Goal: Task Accomplishment & Management: Complete application form

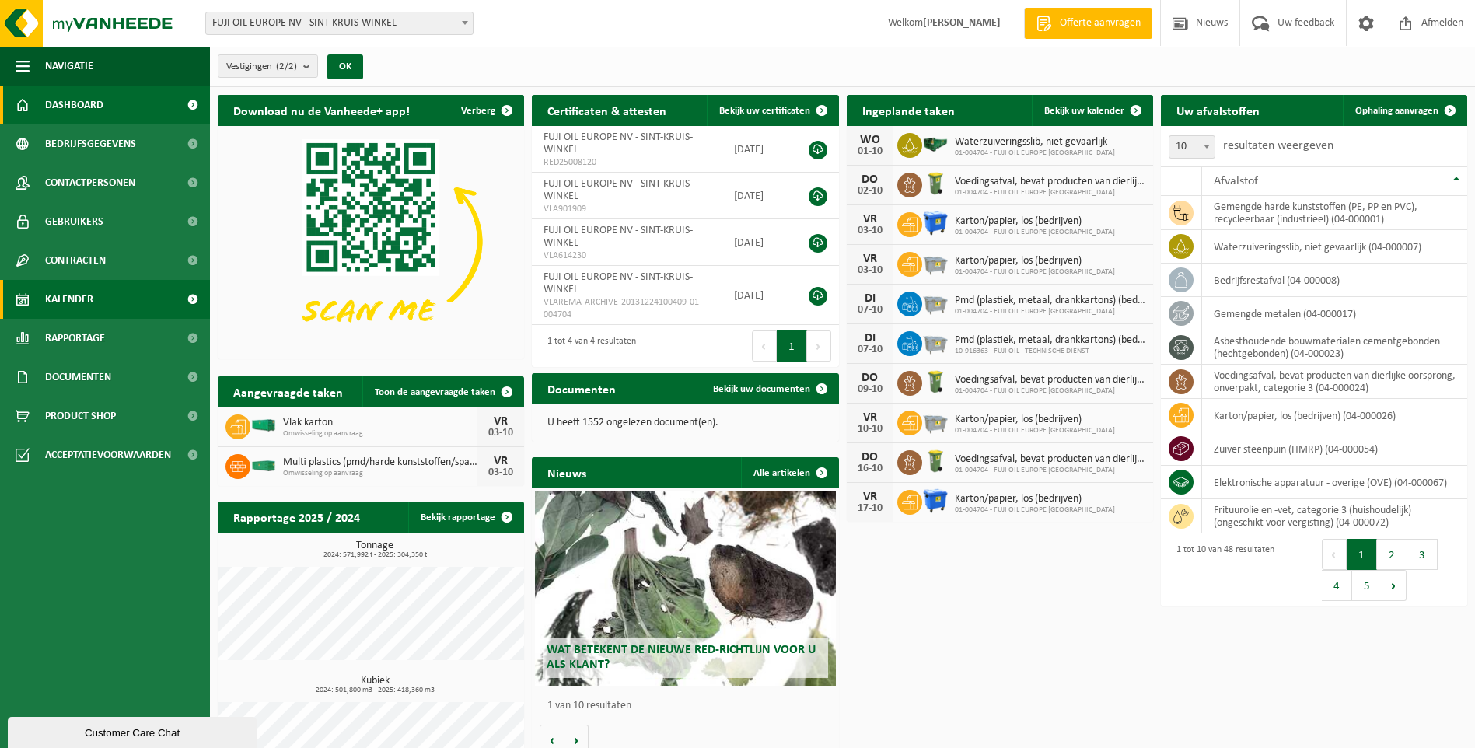
click at [81, 287] on span "Kalender" at bounding box center [69, 299] width 48 height 39
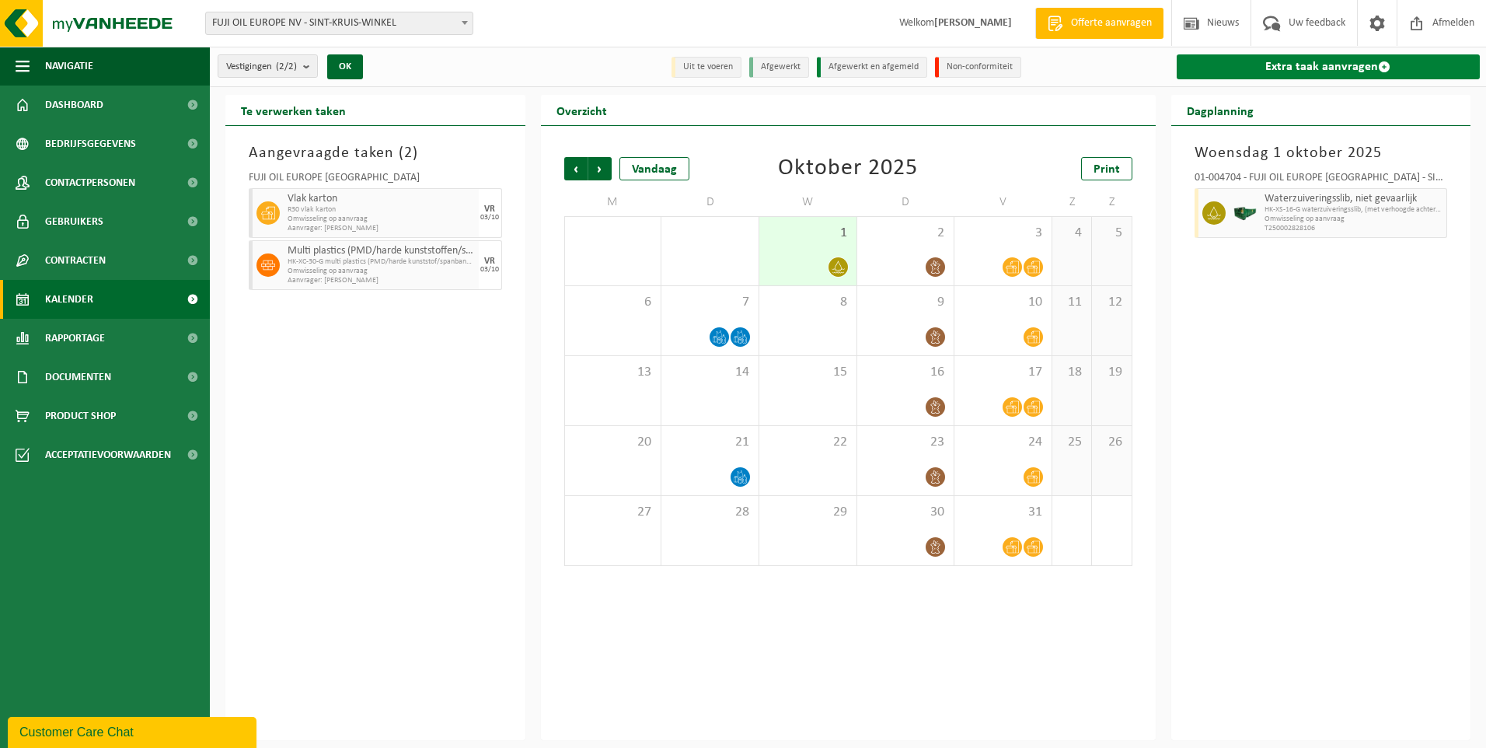
click at [1272, 69] on link "Extra taak aanvragen" at bounding box center [1329, 66] width 304 height 25
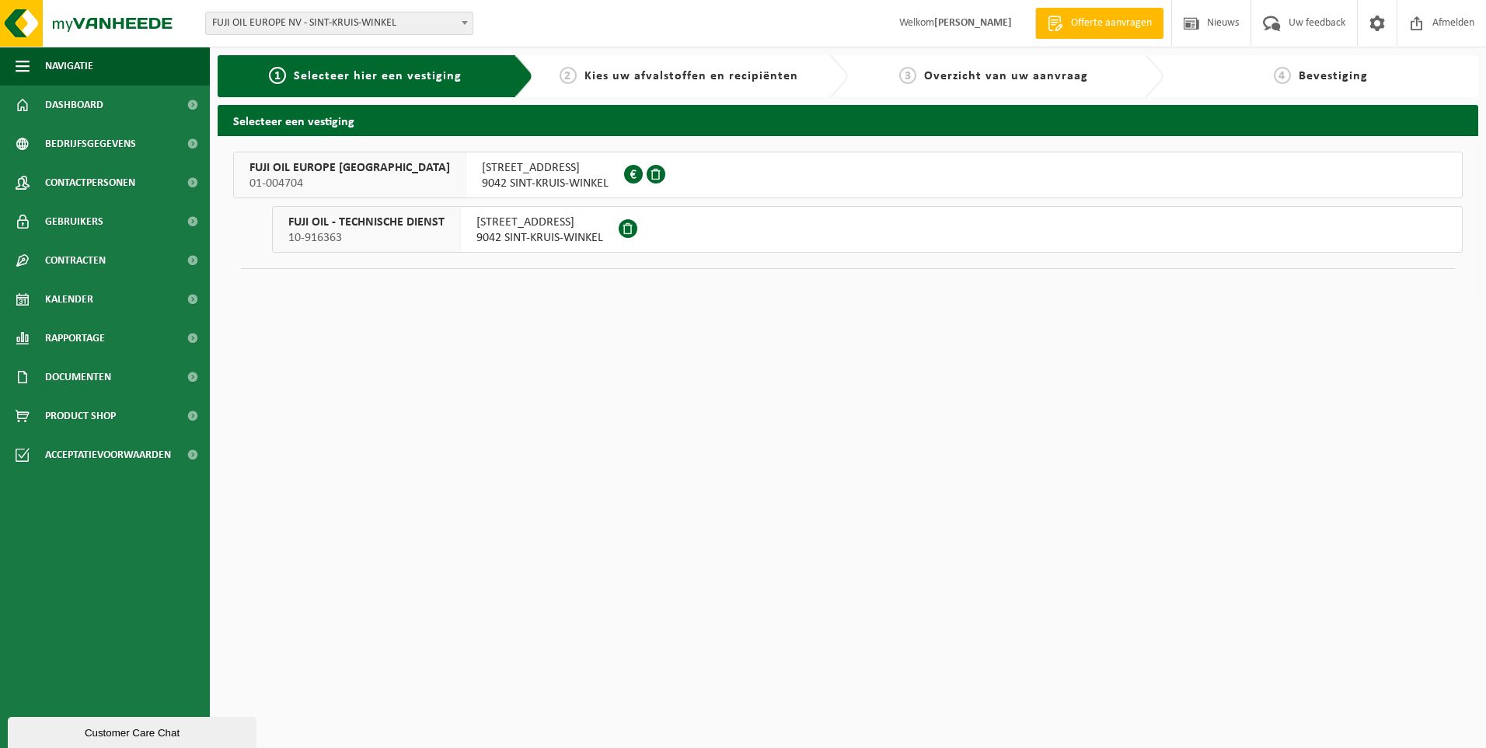
click at [515, 173] on div "KUHLMANNLAAN 36 9042 SINT-KRUIS-WINKEL 0446.555.237" at bounding box center [545, 174] width 158 height 45
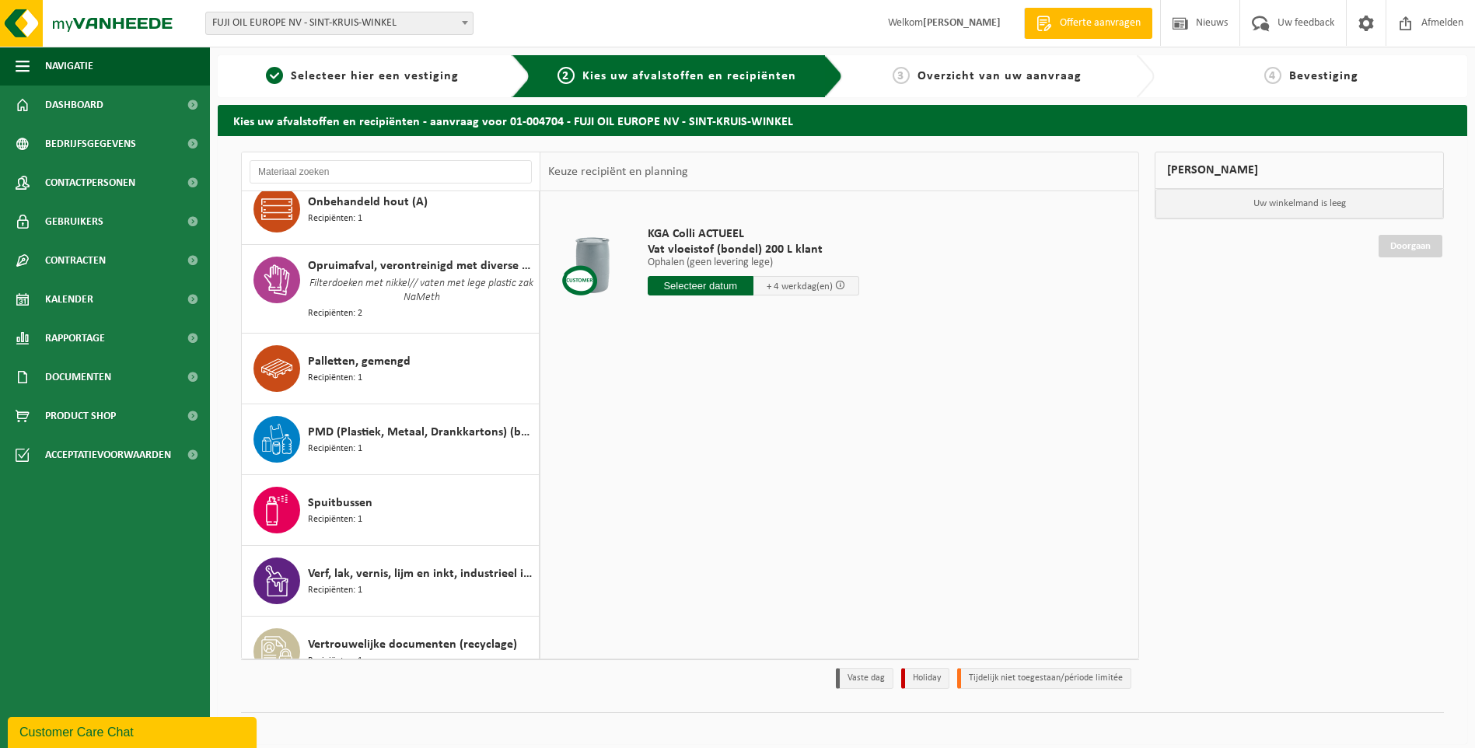
scroll to position [2450, 0]
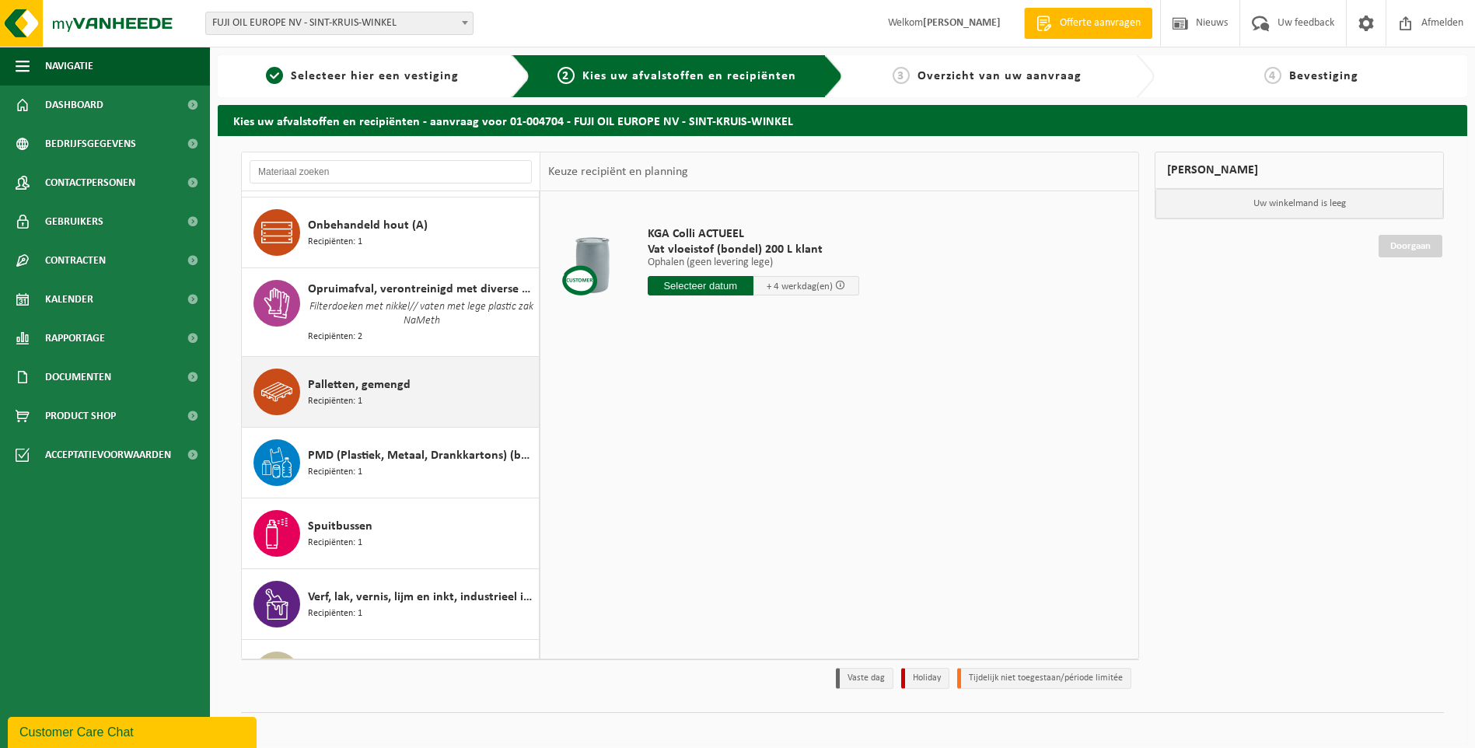
click at [426, 375] on div "Palletten, gemengd Recipiënten: 1" at bounding box center [421, 391] width 227 height 47
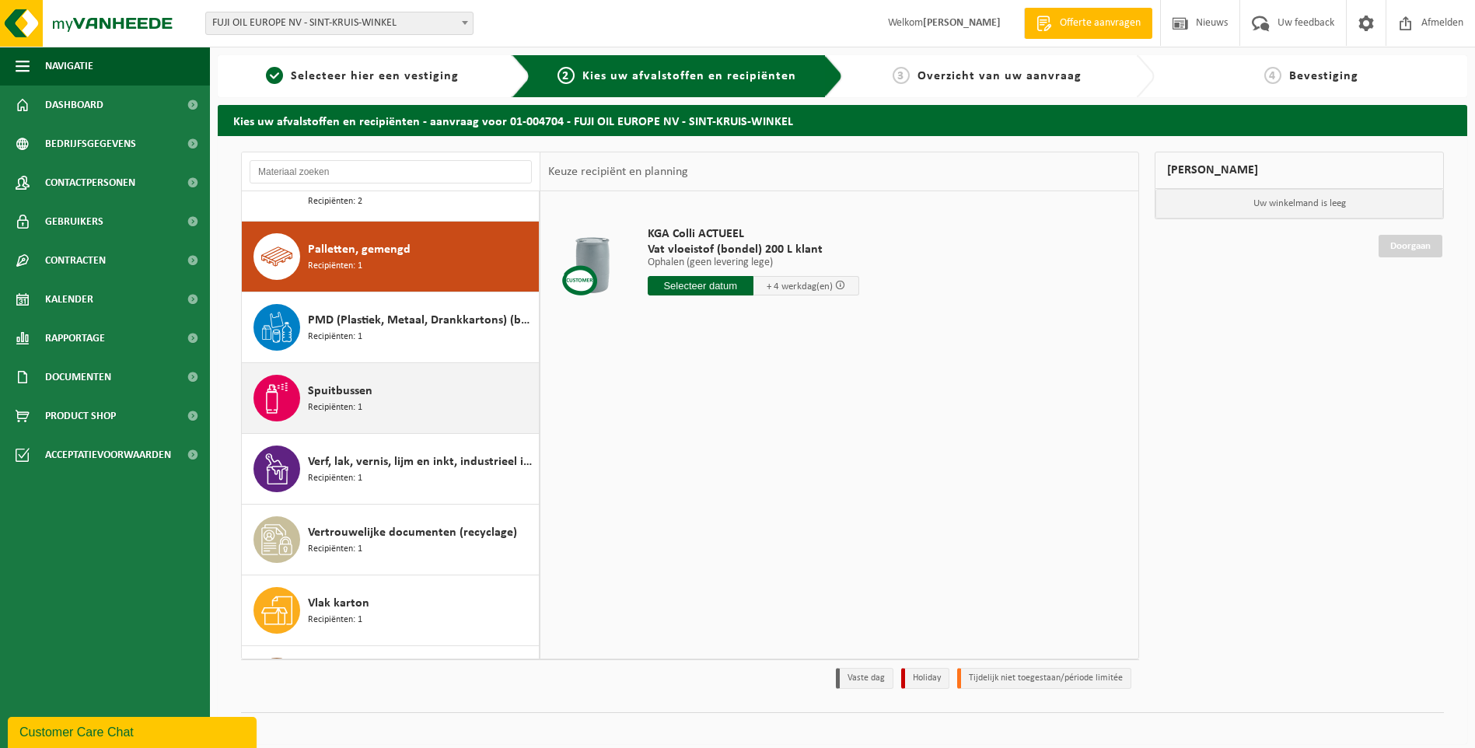
scroll to position [2597, 0]
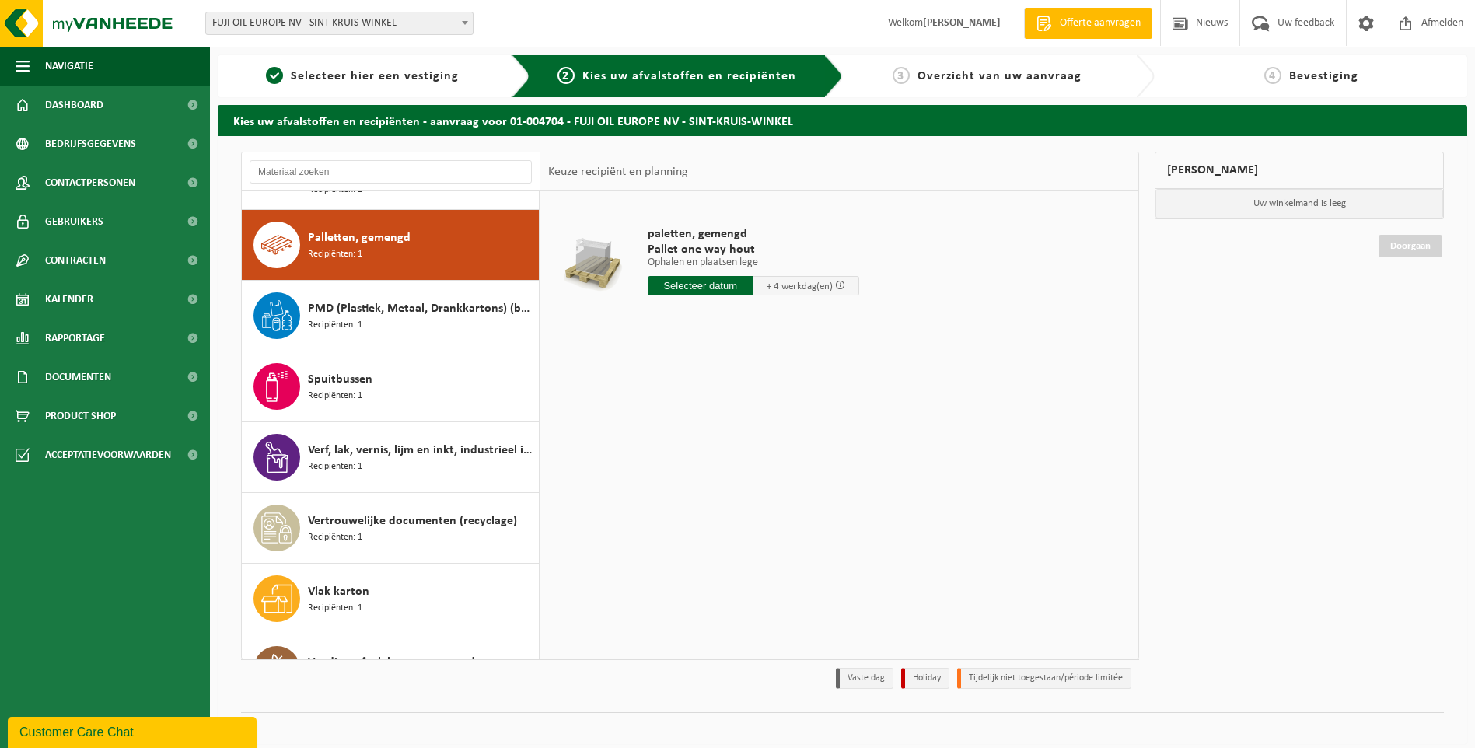
click at [718, 278] on input "text" at bounding box center [701, 285] width 106 height 19
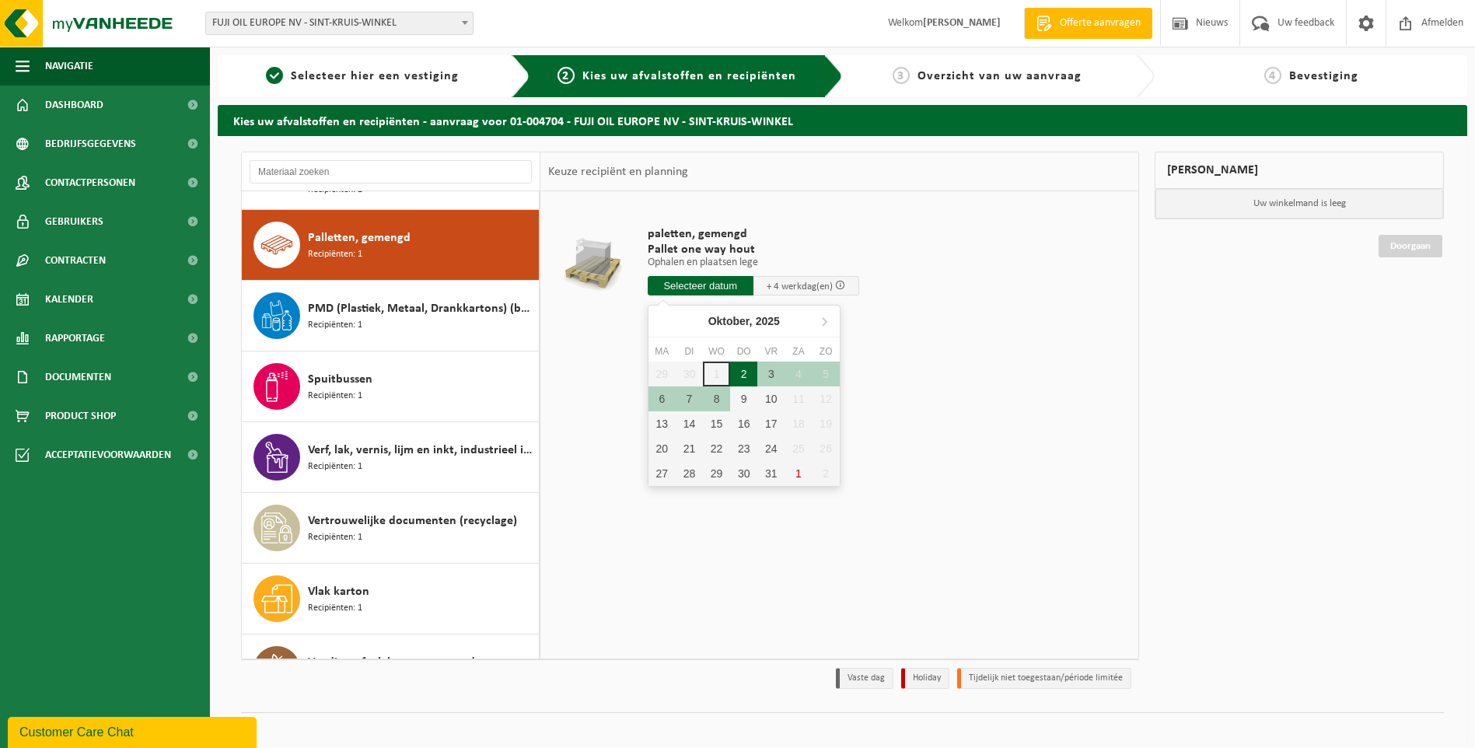
click at [743, 382] on div "2" at bounding box center [743, 373] width 27 height 25
type input "Van 2025-10-02"
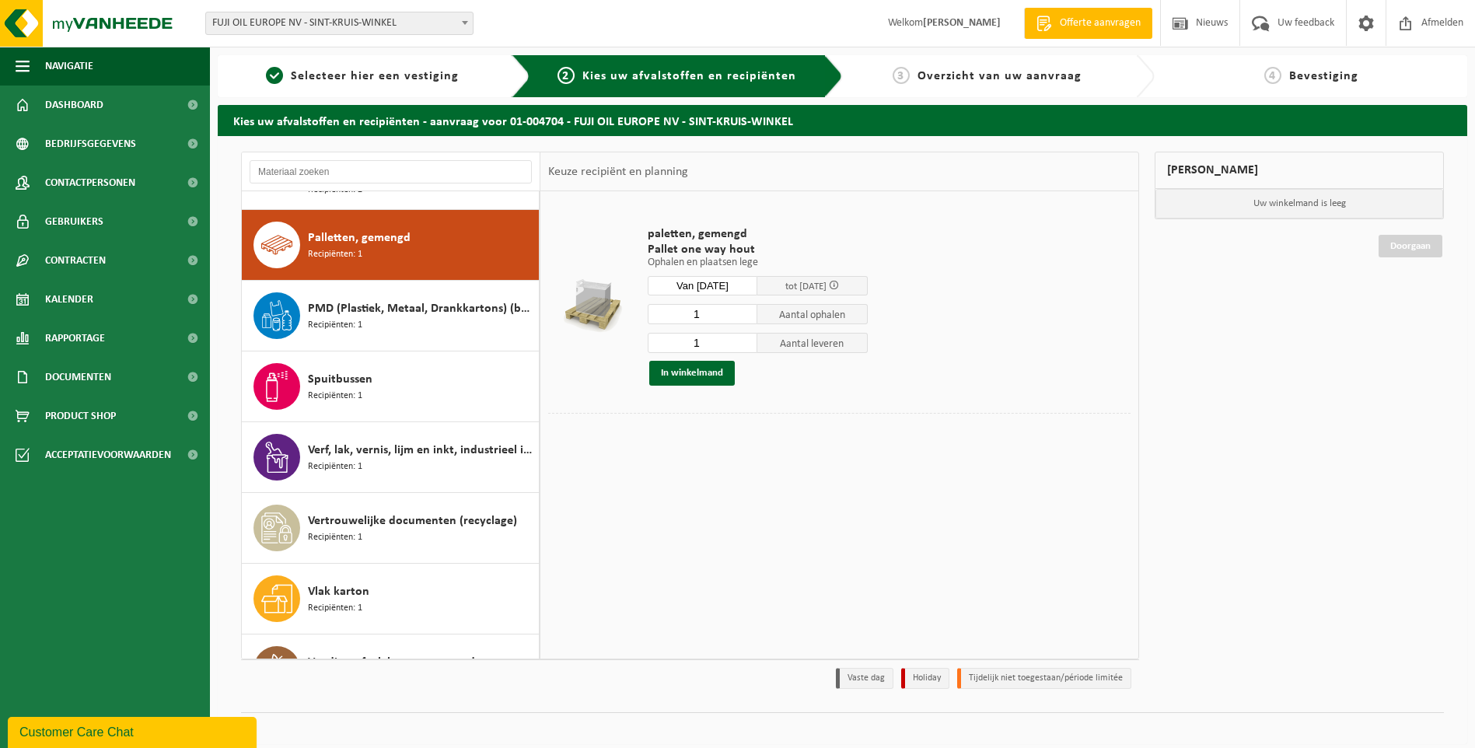
drag, startPoint x: 704, startPoint y: 344, endPoint x: 652, endPoint y: 350, distance: 51.7
click at [652, 350] on input "1" at bounding box center [703, 343] width 110 height 20
type input "0"
click at [690, 363] on button "In winkelmand" at bounding box center [692, 373] width 86 height 25
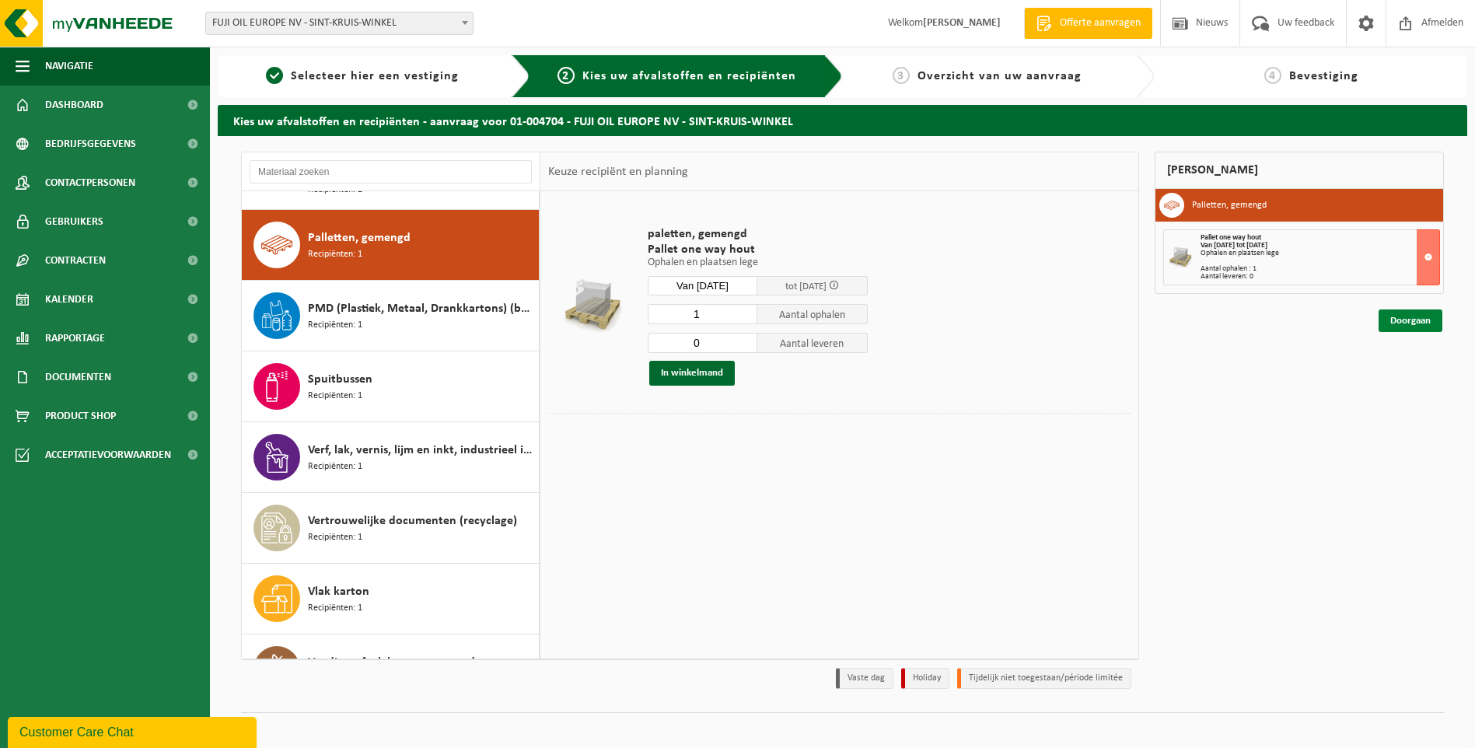
click at [1398, 315] on link "Doorgaan" at bounding box center [1410, 320] width 64 height 23
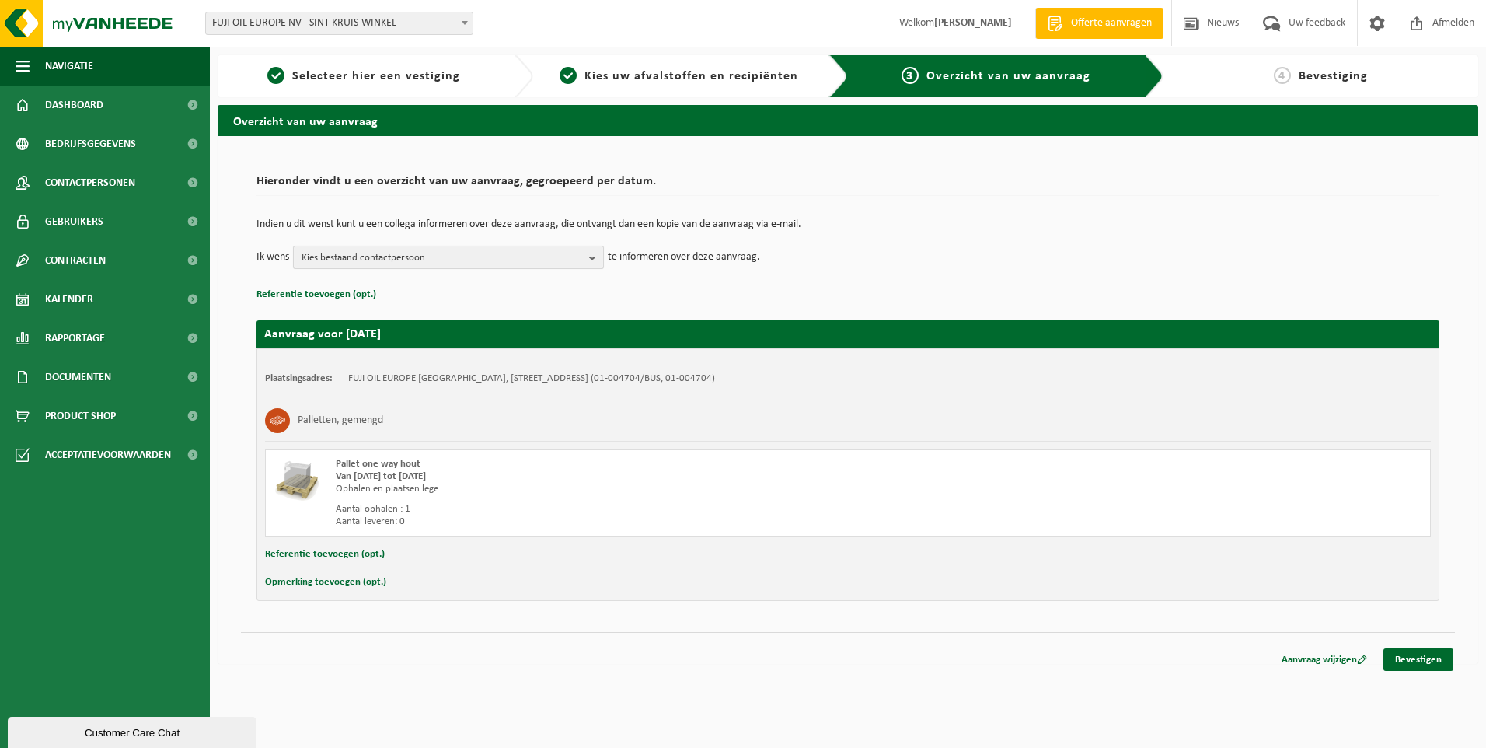
click at [597, 257] on b "button" at bounding box center [596, 257] width 14 height 22
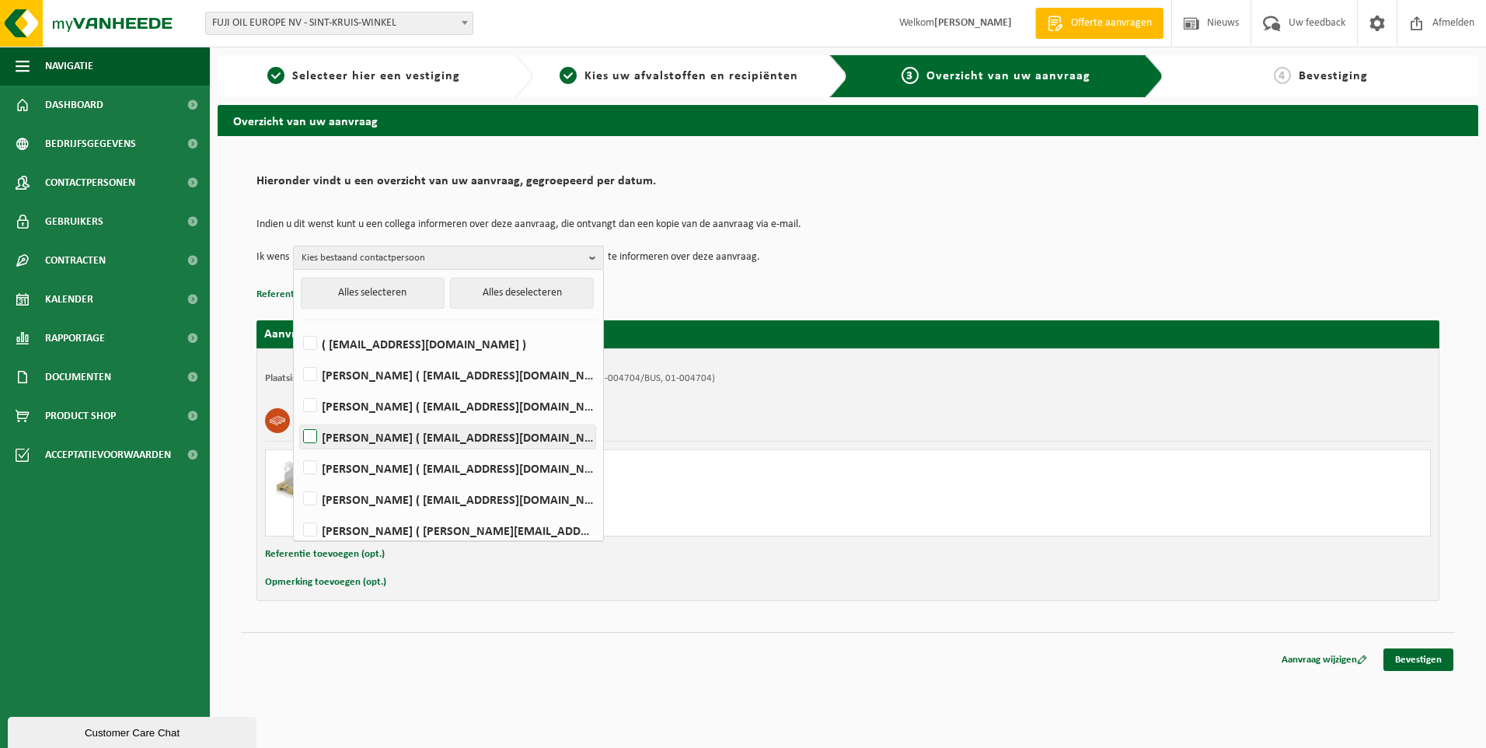
click at [311, 432] on label "[PERSON_NAME] ( [EMAIL_ADDRESS][DOMAIN_NAME] )" at bounding box center [447, 436] width 295 height 23
click at [298, 417] on input "[PERSON_NAME] ( [EMAIL_ADDRESS][DOMAIN_NAME] )" at bounding box center [297, 417] width 1 height 1
checkbox input "true"
drag, startPoint x: 315, startPoint y: 498, endPoint x: 306, endPoint y: 470, distance: 29.5
click at [314, 498] on label "Romaric Jodts ( romaric.jodts@fujioileurope.com )" at bounding box center [447, 498] width 295 height 23
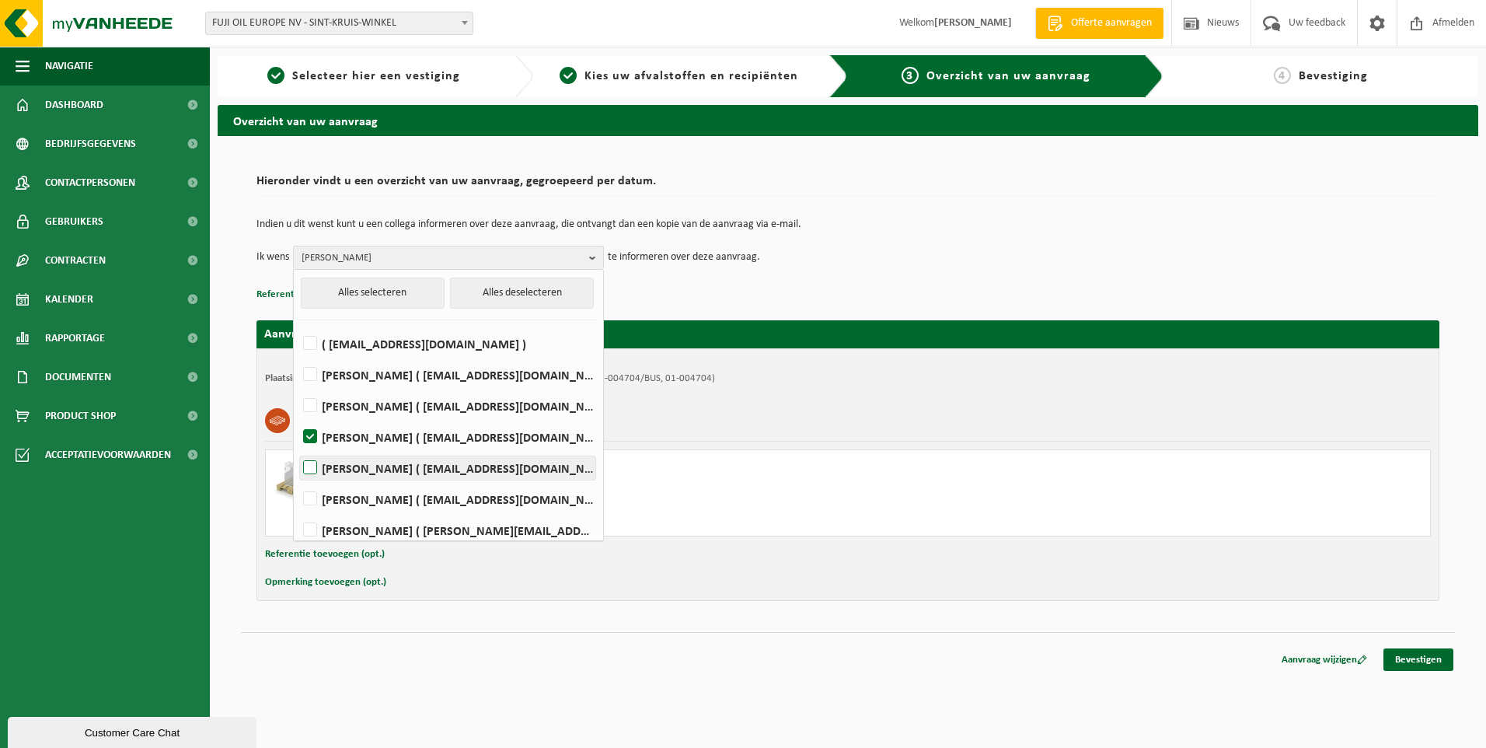
click at [298, 480] on input "Romaric Jodts ( romaric.jodts@fujioileurope.com )" at bounding box center [297, 479] width 1 height 1
checkbox input "true"
click at [315, 439] on label "Mario Engels ( mario.engels@fujioileurope.com )" at bounding box center [447, 436] width 295 height 23
click at [298, 417] on input "Mario Engels ( mario.engels@fujioileurope.com )" at bounding box center [297, 417] width 1 height 1
checkbox input "false"
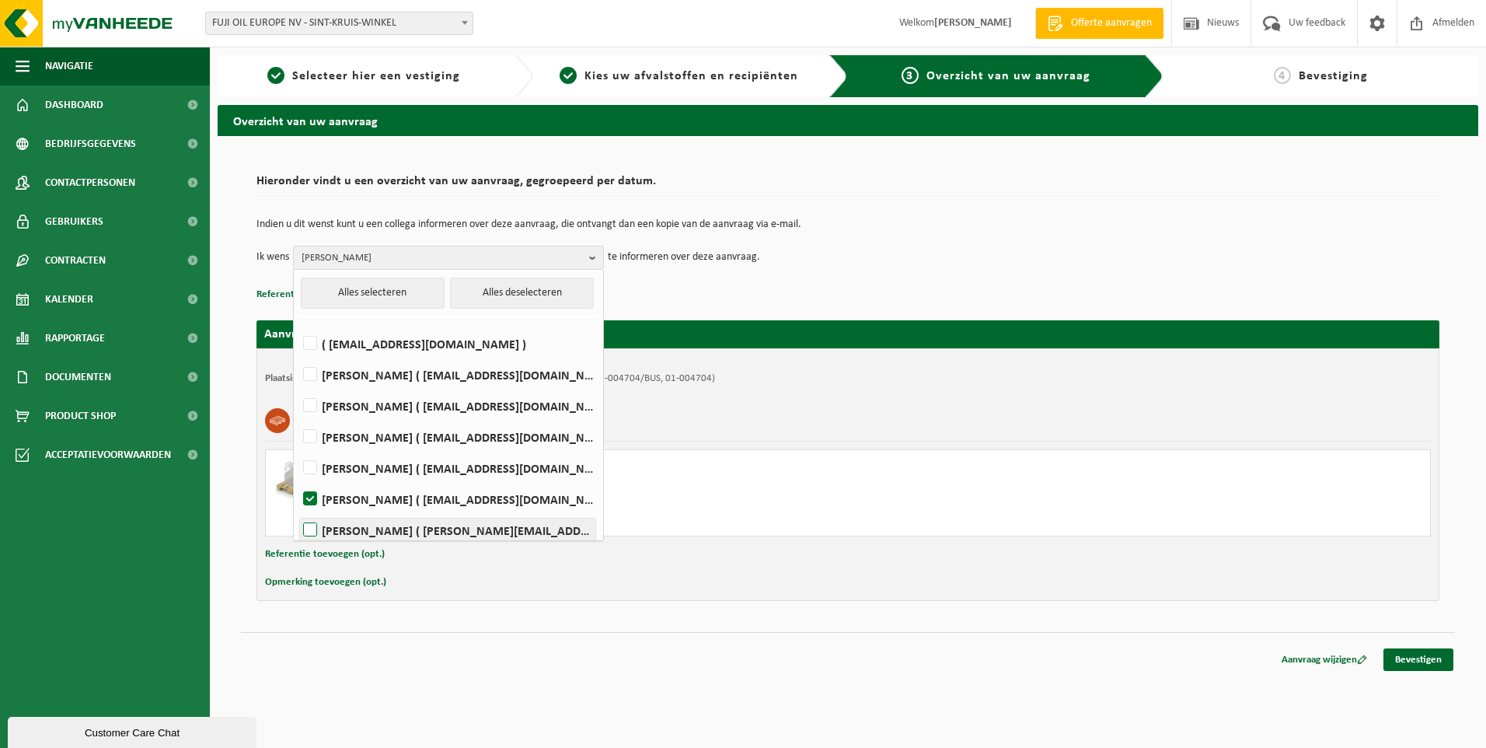
click at [316, 525] on label "PETER VAN HAMME ( peter.vanhamme@fujioileurope.com )" at bounding box center [447, 529] width 295 height 23
click at [298, 511] on input "PETER VAN HAMME ( peter.vanhamme@fujioileurope.com )" at bounding box center [297, 510] width 1 height 1
checkbox input "true"
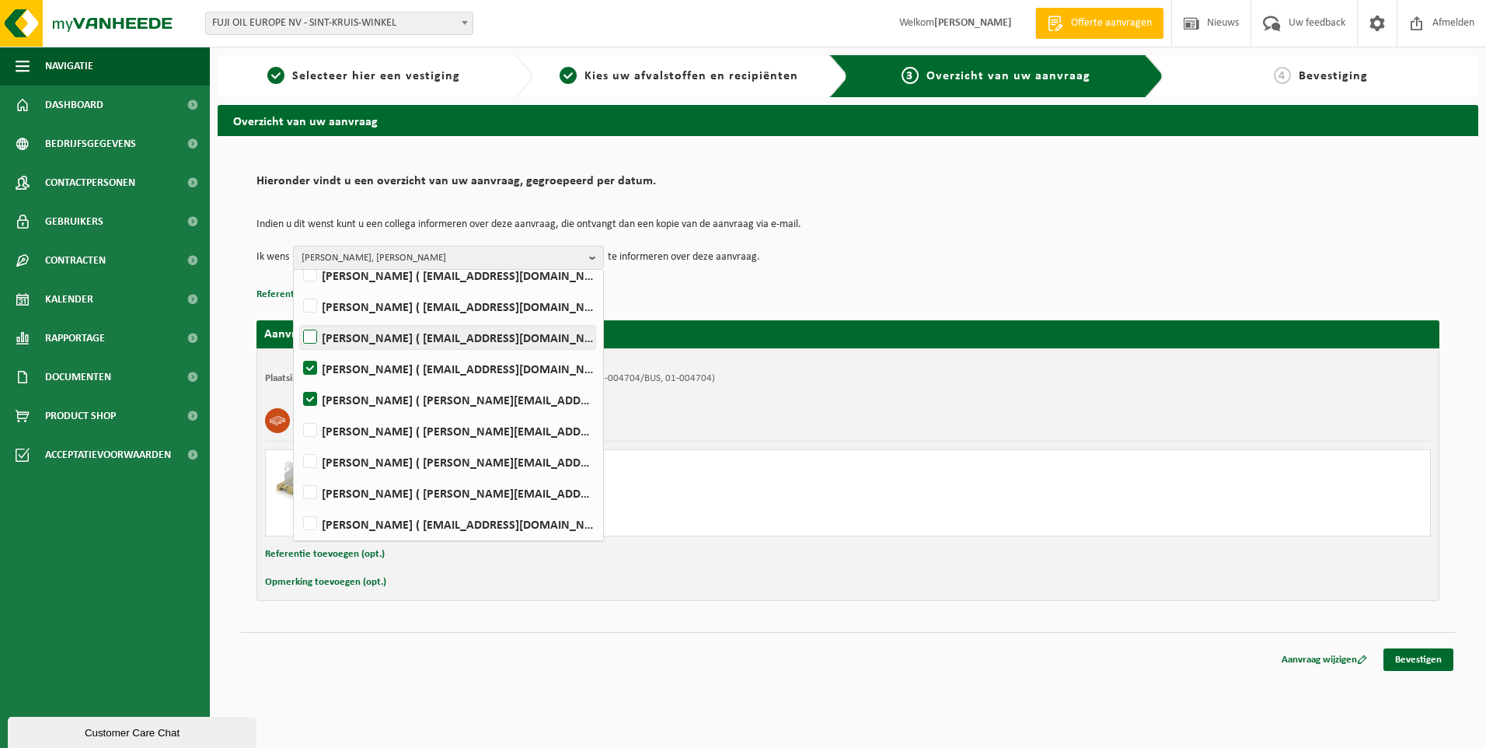
scroll to position [133, 0]
click at [318, 489] on label "Nick Vandenbulcke ( nick.vandenbulcke@fujioileurope.com )" at bounding box center [447, 490] width 295 height 23
click at [298, 471] on input "Nick Vandenbulcke ( nick.vandenbulcke@fujioileurope.com )" at bounding box center [297, 470] width 1 height 1
checkbox input "true"
click at [319, 522] on label "Koen Vanthienen ( koen.vanthienen@fujioileurope.com )" at bounding box center [447, 521] width 295 height 23
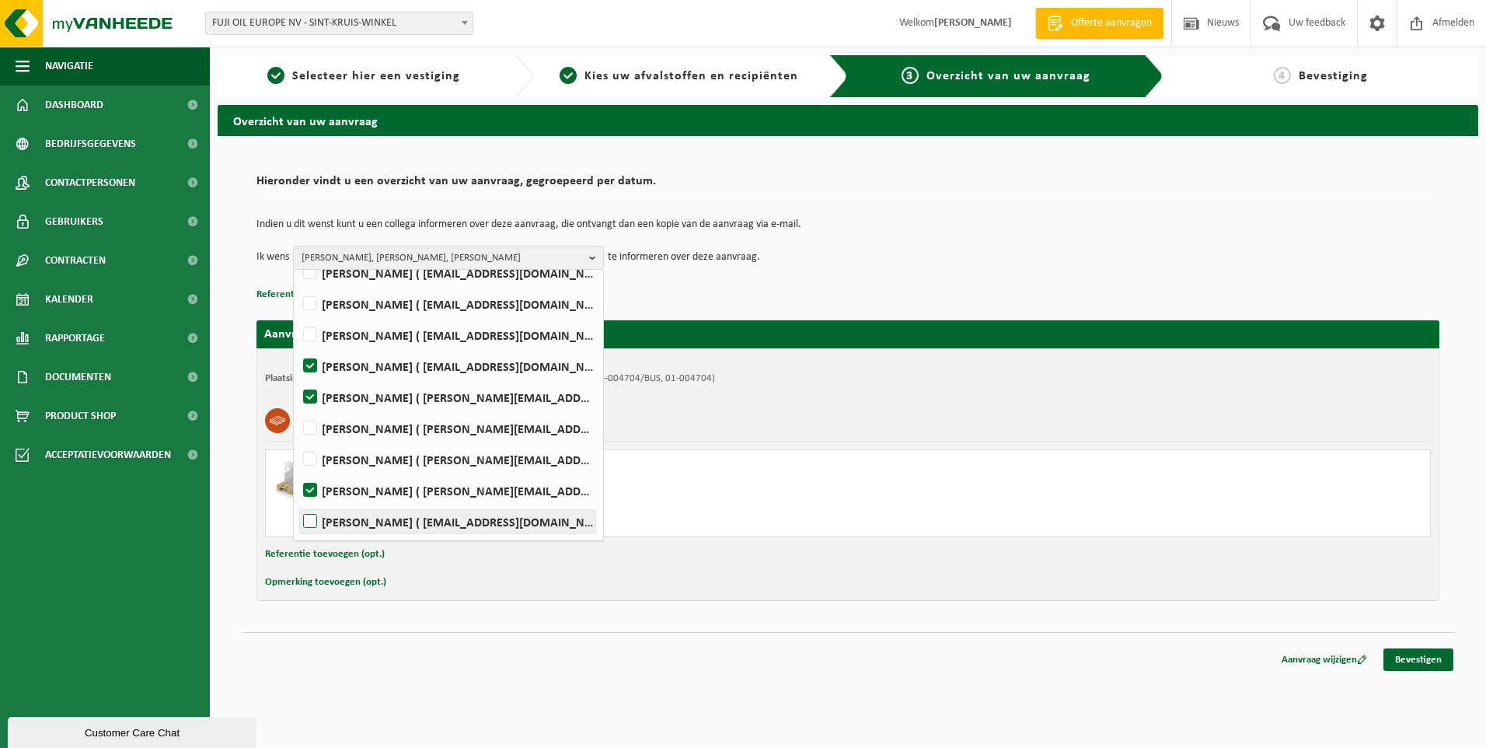
click at [298, 502] on input "Koen Vanthienen ( koen.vanthienen@fujioileurope.com )" at bounding box center [297, 501] width 1 height 1
checkbox input "true"
click at [1086, 382] on div "Plaatsingsadres: FUJI OIL EUROPE NV, 9042 SINT-KRUIS-WINKEL, KUHLMANNLAAN 36 (0…" at bounding box center [848, 378] width 1166 height 12
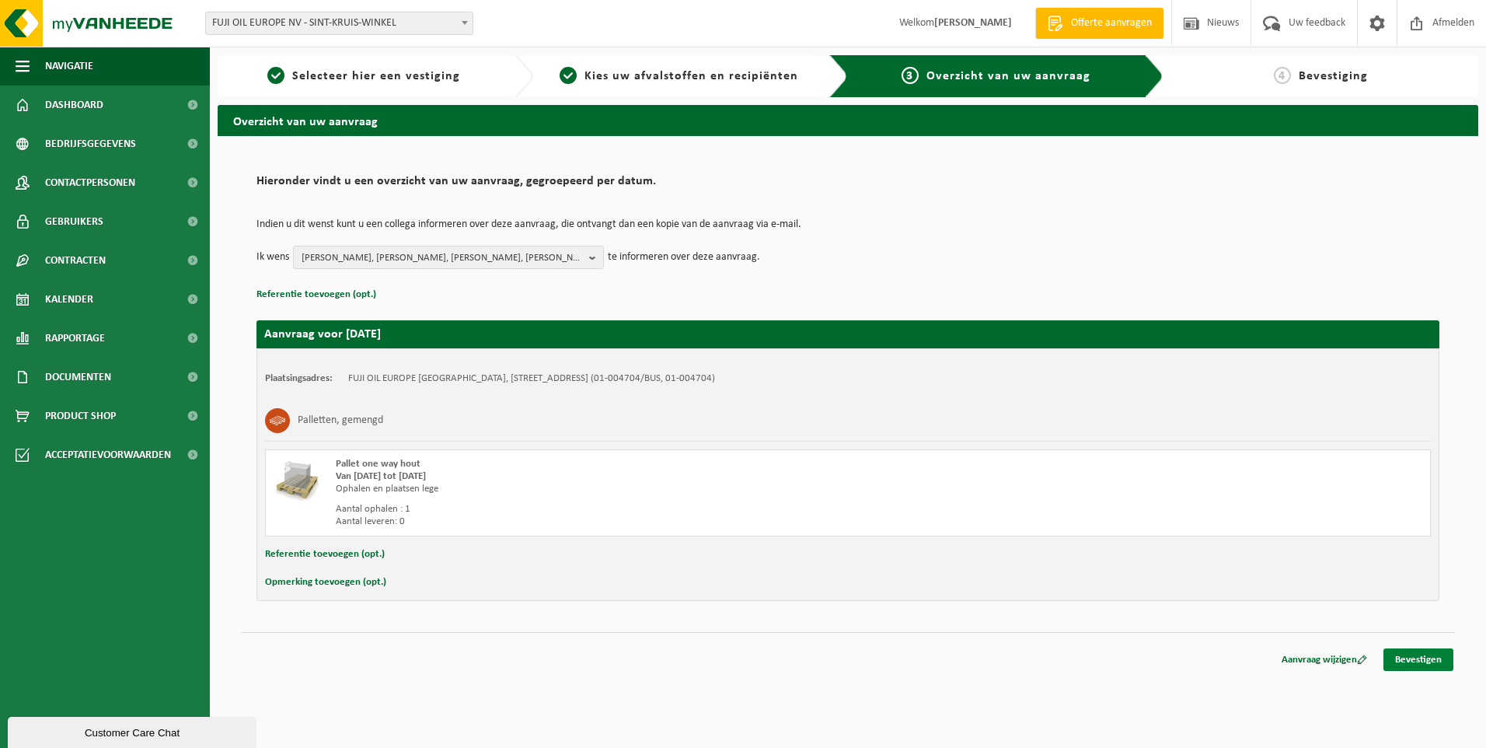
click at [1417, 659] on link "Bevestigen" at bounding box center [1419, 659] width 70 height 23
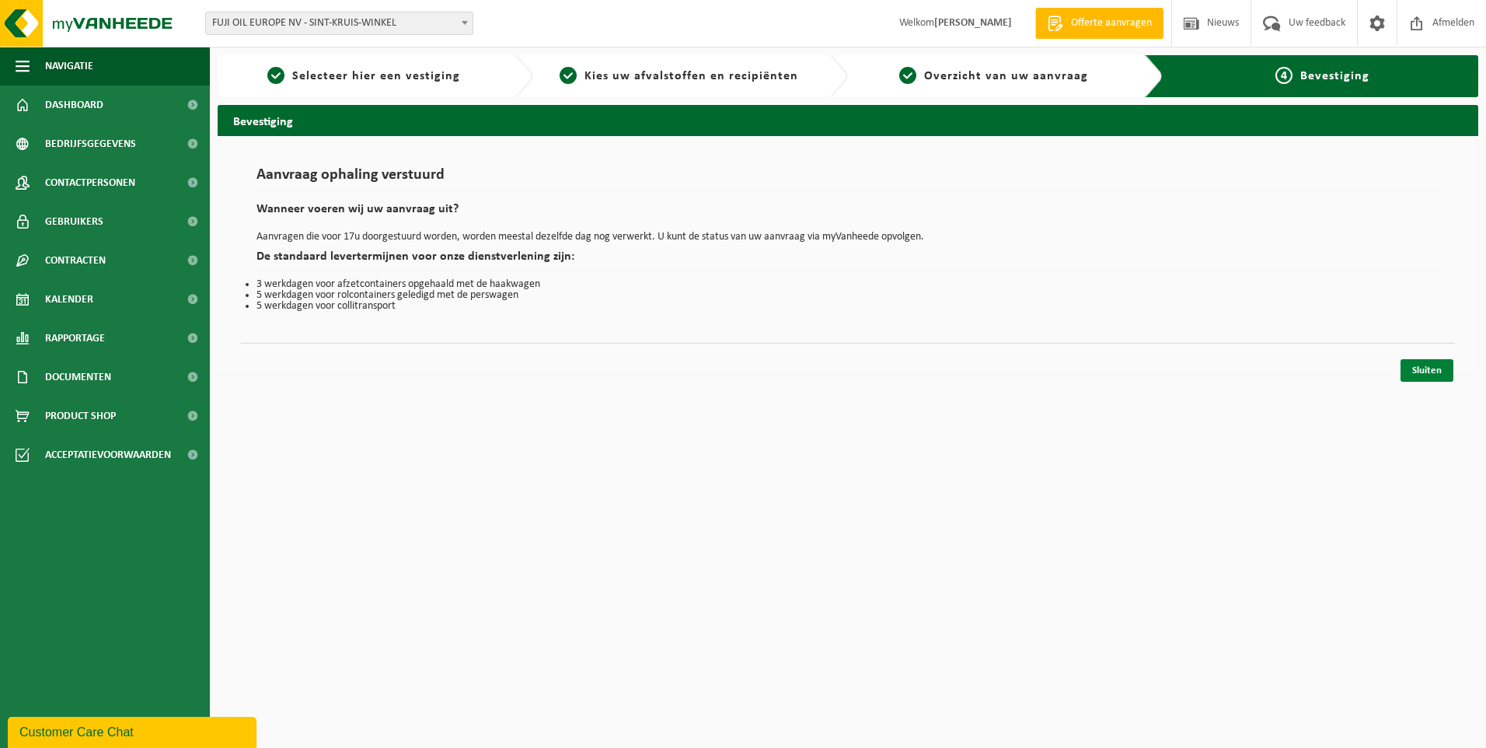
click at [1421, 367] on link "Sluiten" at bounding box center [1427, 370] width 53 height 23
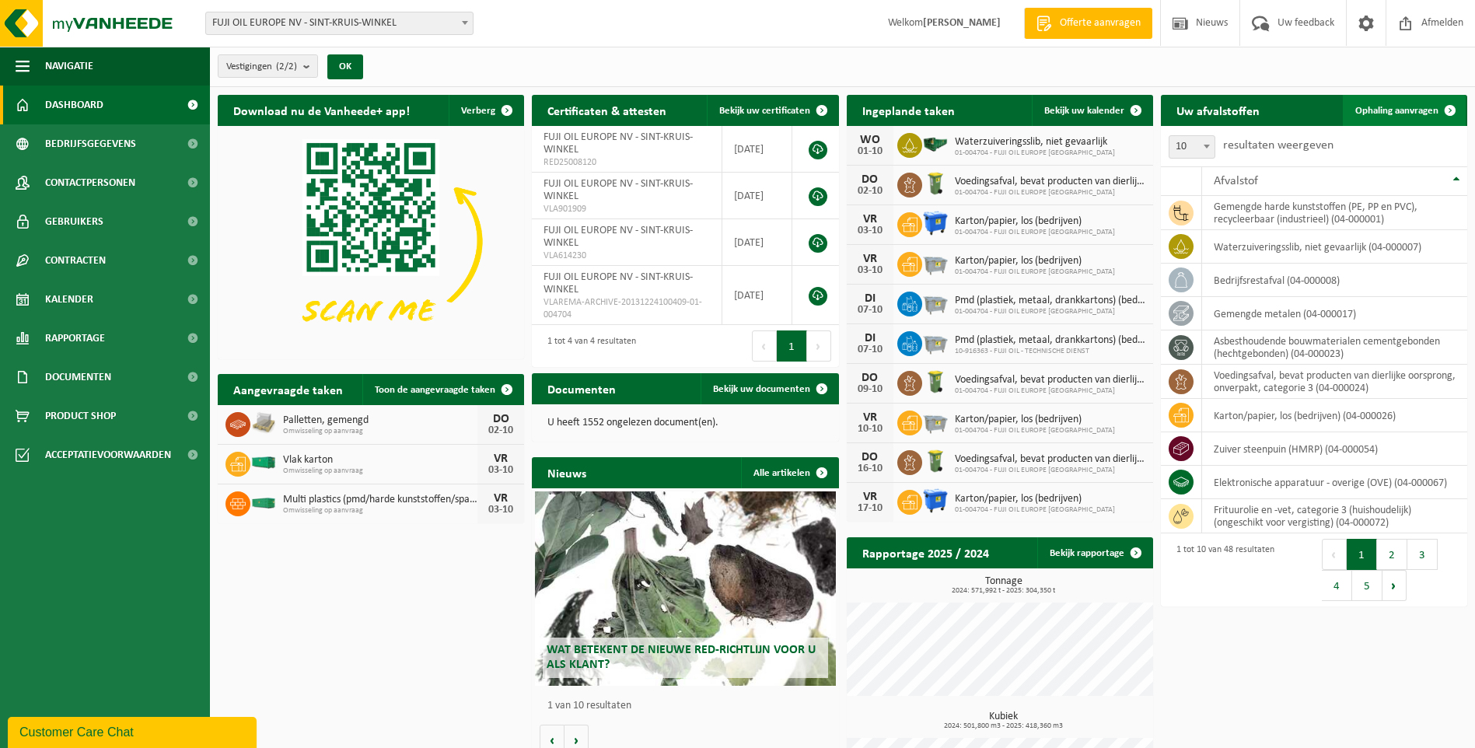
click at [1403, 106] on span "Ophaling aanvragen" at bounding box center [1396, 111] width 83 height 10
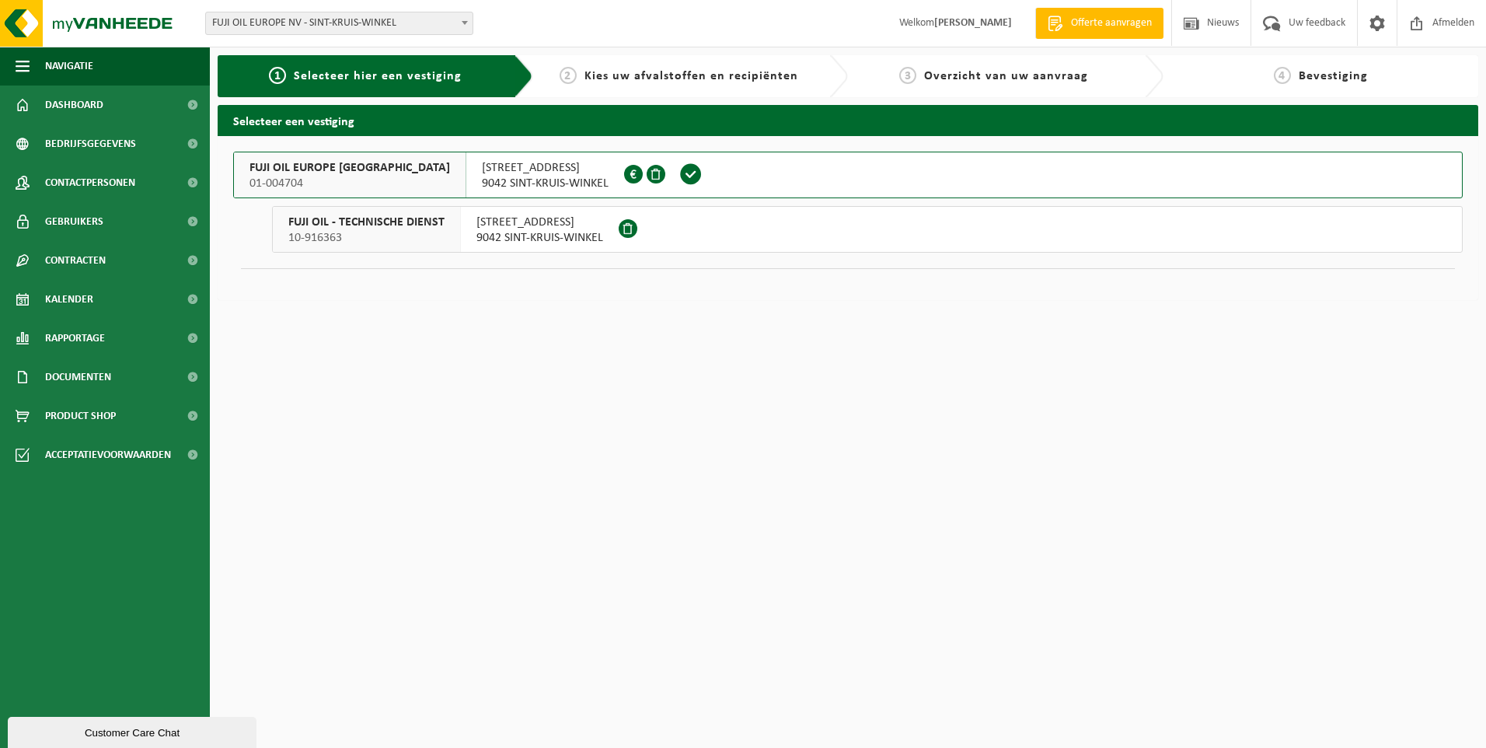
click at [784, 178] on button "FUJI OIL EUROPE NV 01-004704 KUHLMANNLAAN 36 9042 SINT-KRUIS-WINKEL 0446.555.237" at bounding box center [848, 175] width 1230 height 47
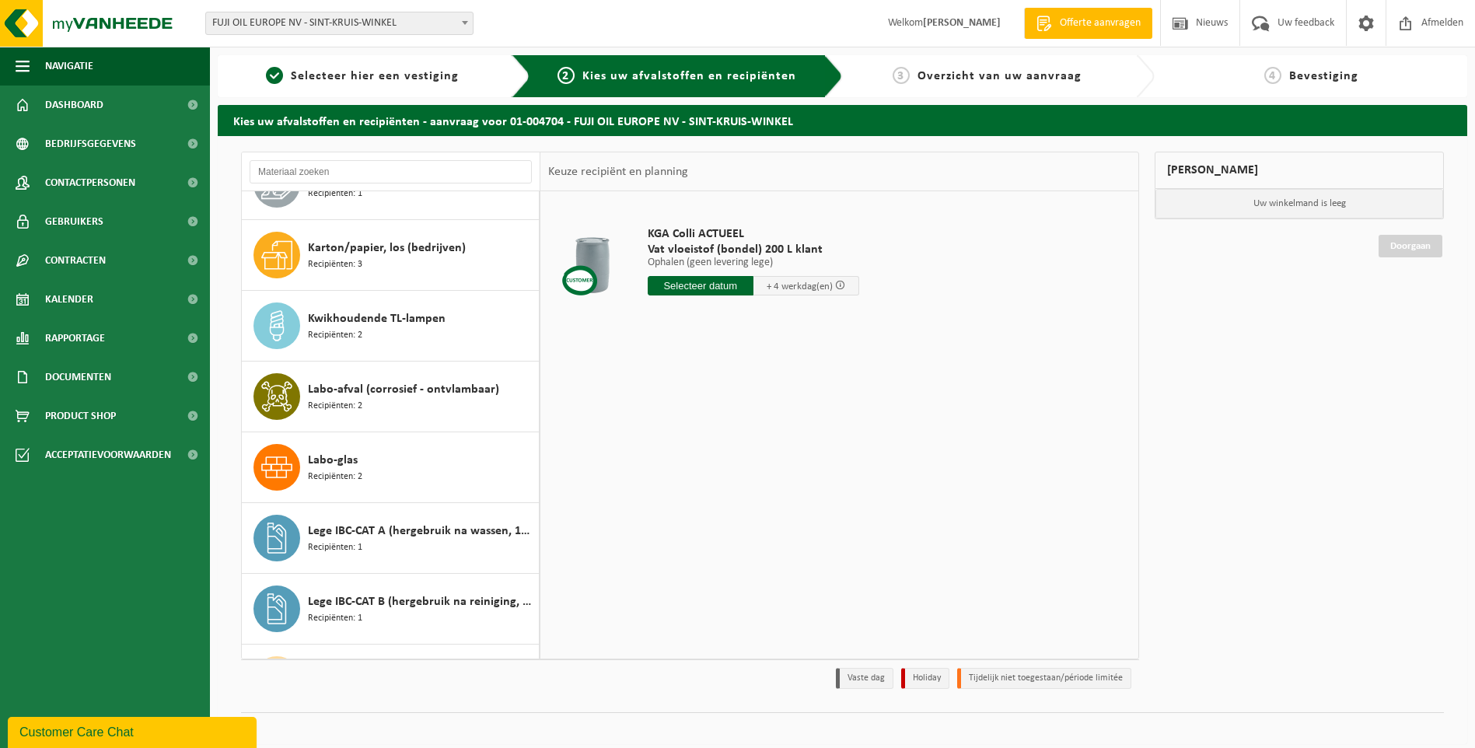
scroll to position [1237, 0]
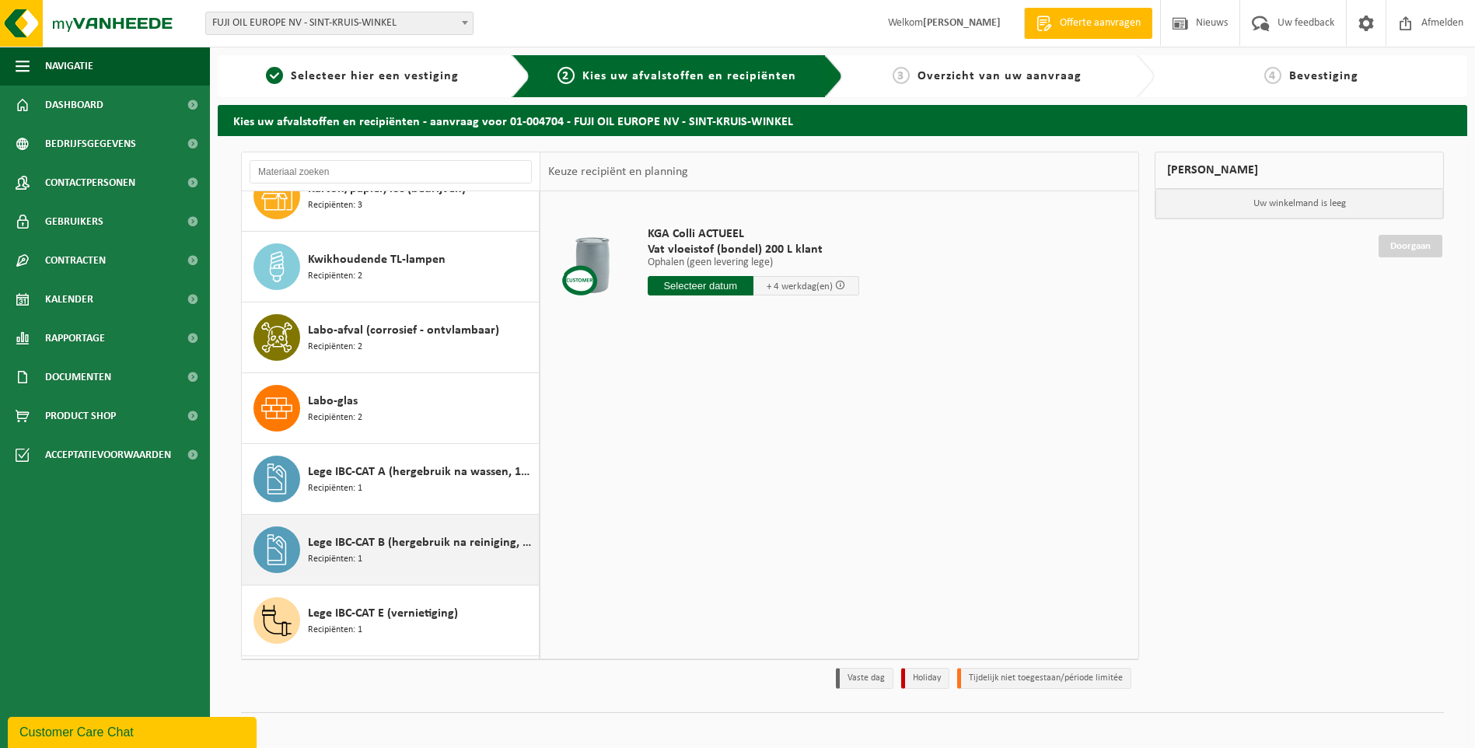
click at [442, 544] on span "Lege IBC-CAT B (hergebruik na reiniging, 2e keuze)" at bounding box center [421, 542] width 227 height 19
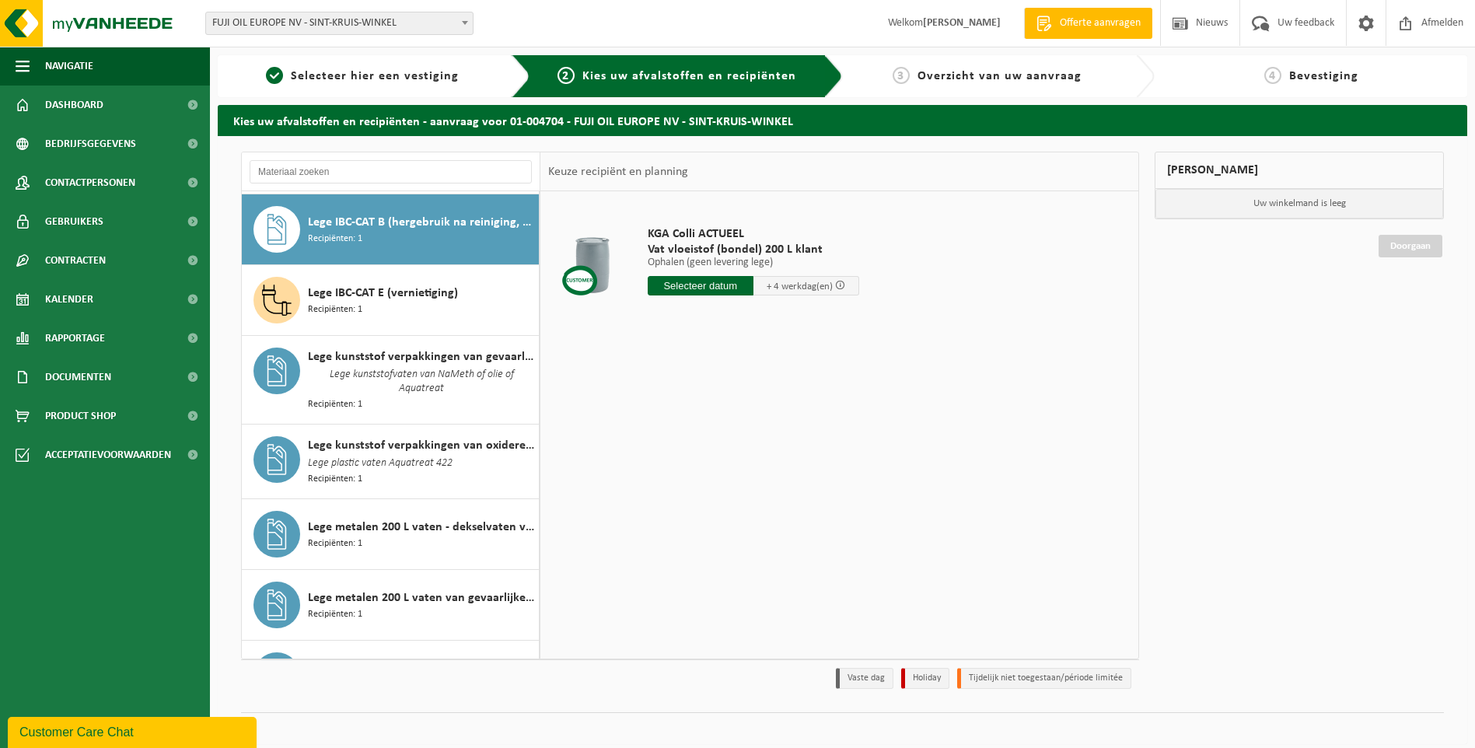
scroll to position [1558, 0]
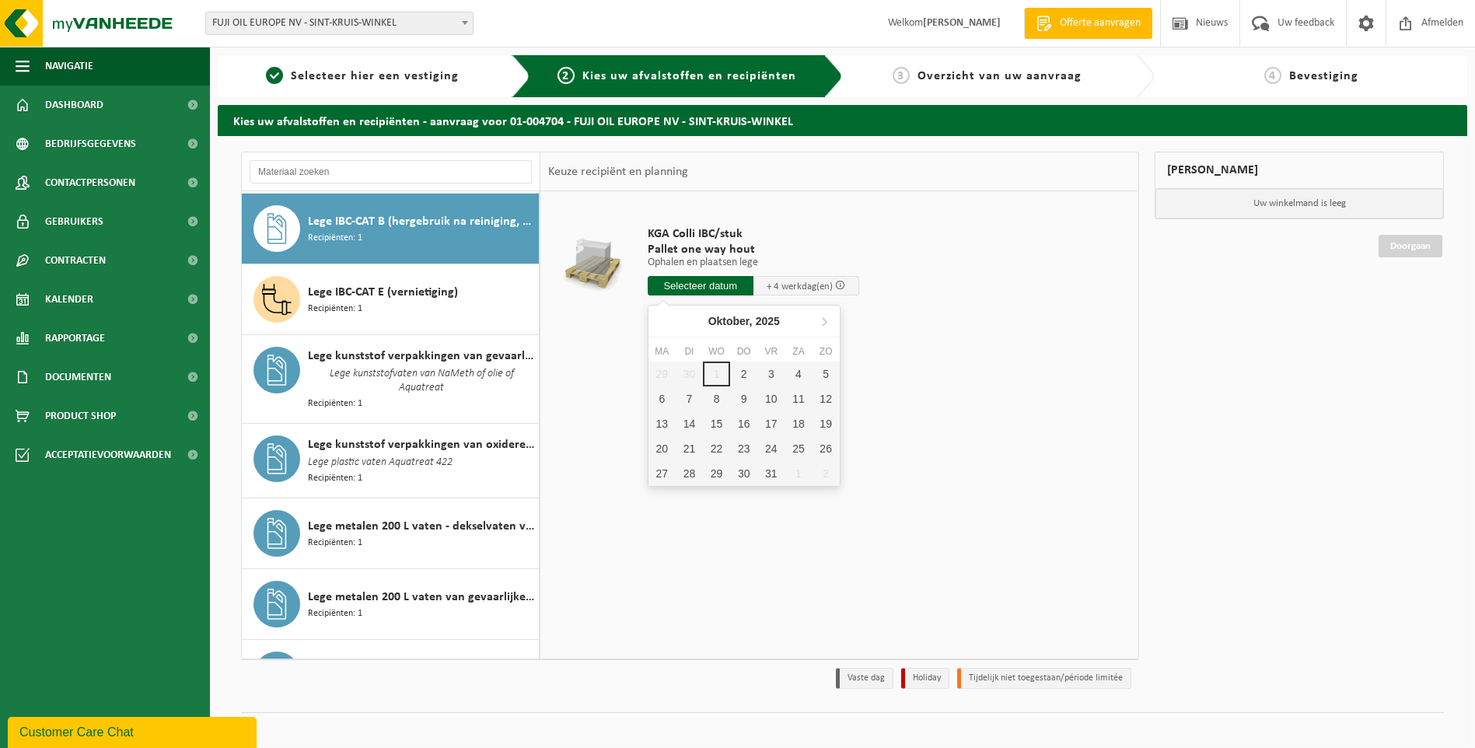
click at [716, 286] on input "text" at bounding box center [701, 285] width 106 height 19
click at [749, 368] on div "2" at bounding box center [743, 373] width 27 height 25
type input "Van 2025-10-02"
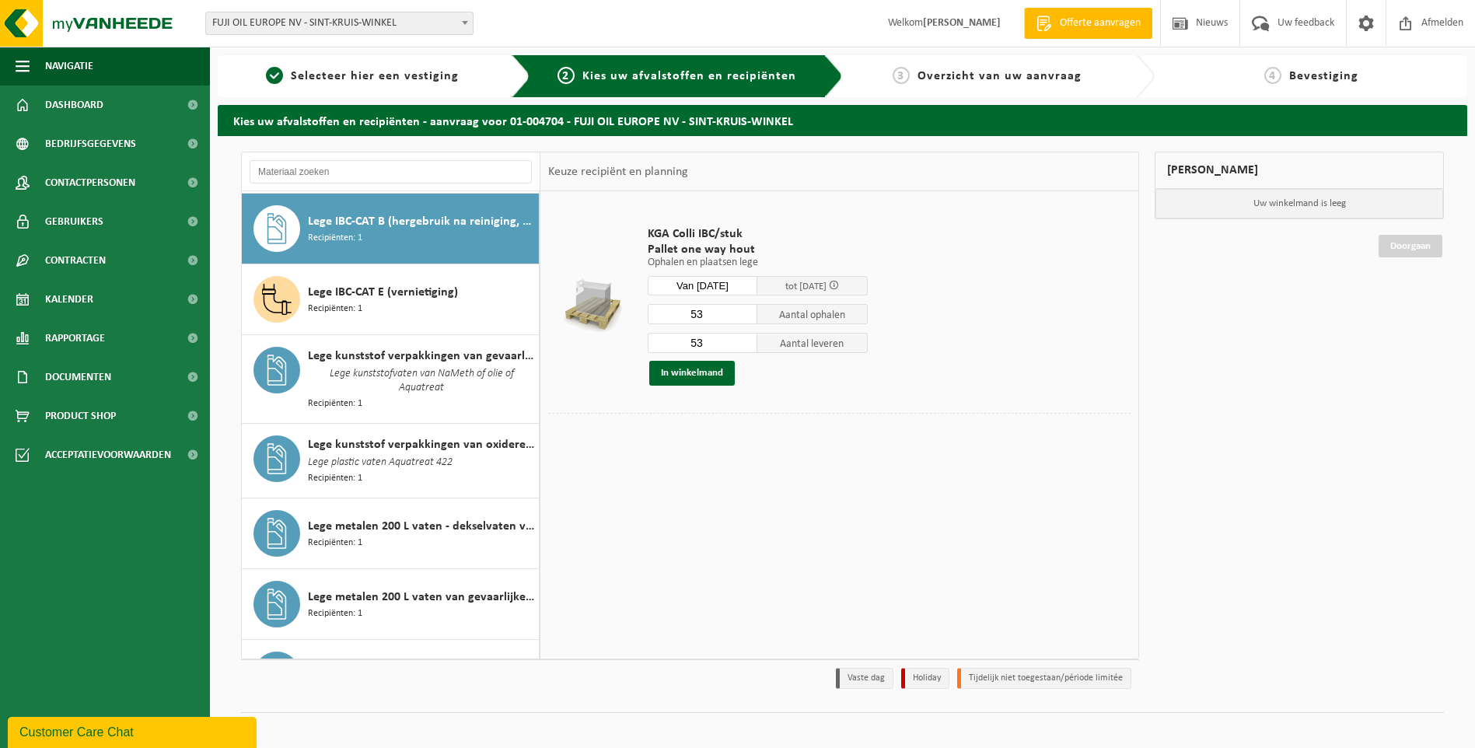
drag, startPoint x: 715, startPoint y: 347, endPoint x: 658, endPoint y: 341, distance: 57.9
click at [658, 343] on input "53" at bounding box center [703, 343] width 110 height 20
type input "0"
click at [711, 375] on button "In winkelmand" at bounding box center [692, 373] width 86 height 25
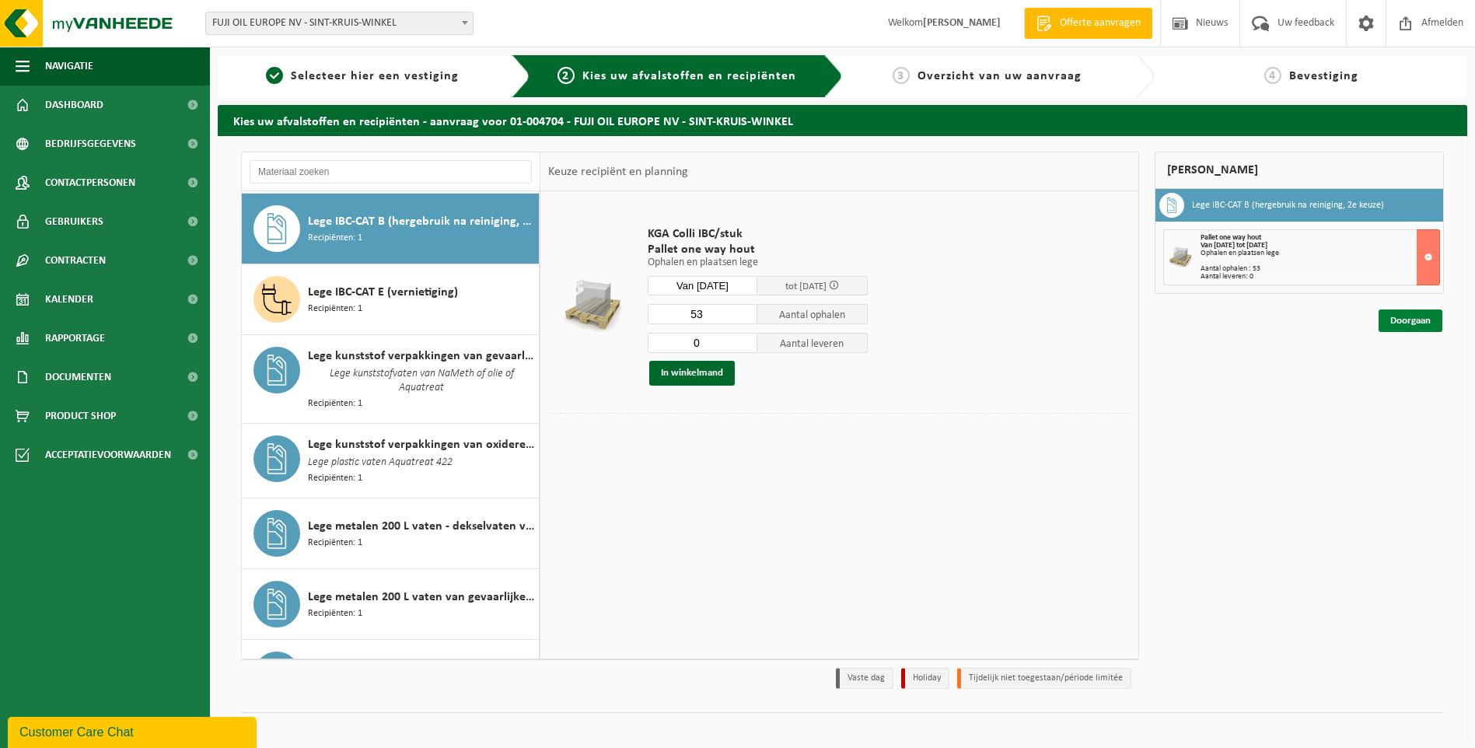
click at [1404, 324] on link "Doorgaan" at bounding box center [1410, 320] width 64 height 23
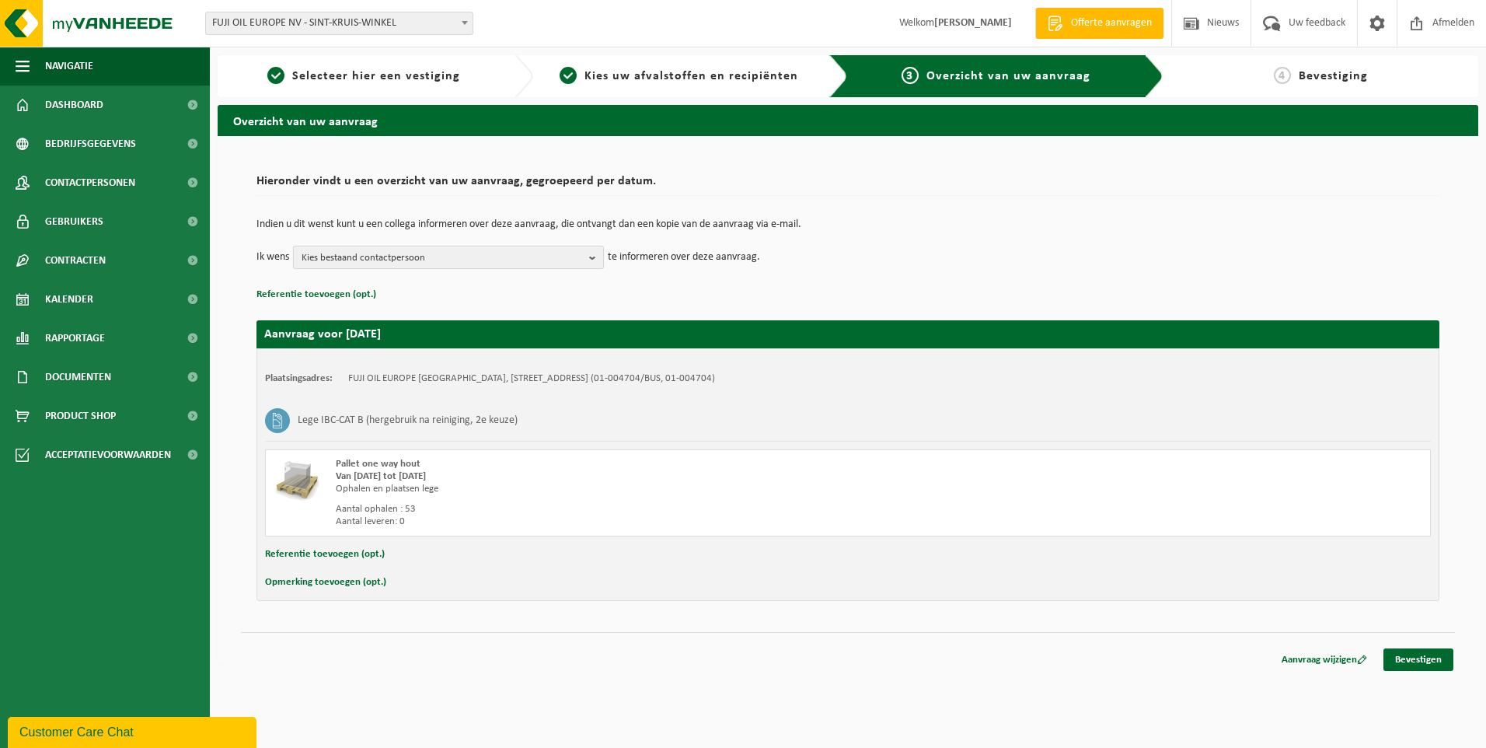
click at [594, 260] on b "button" at bounding box center [596, 257] width 14 height 22
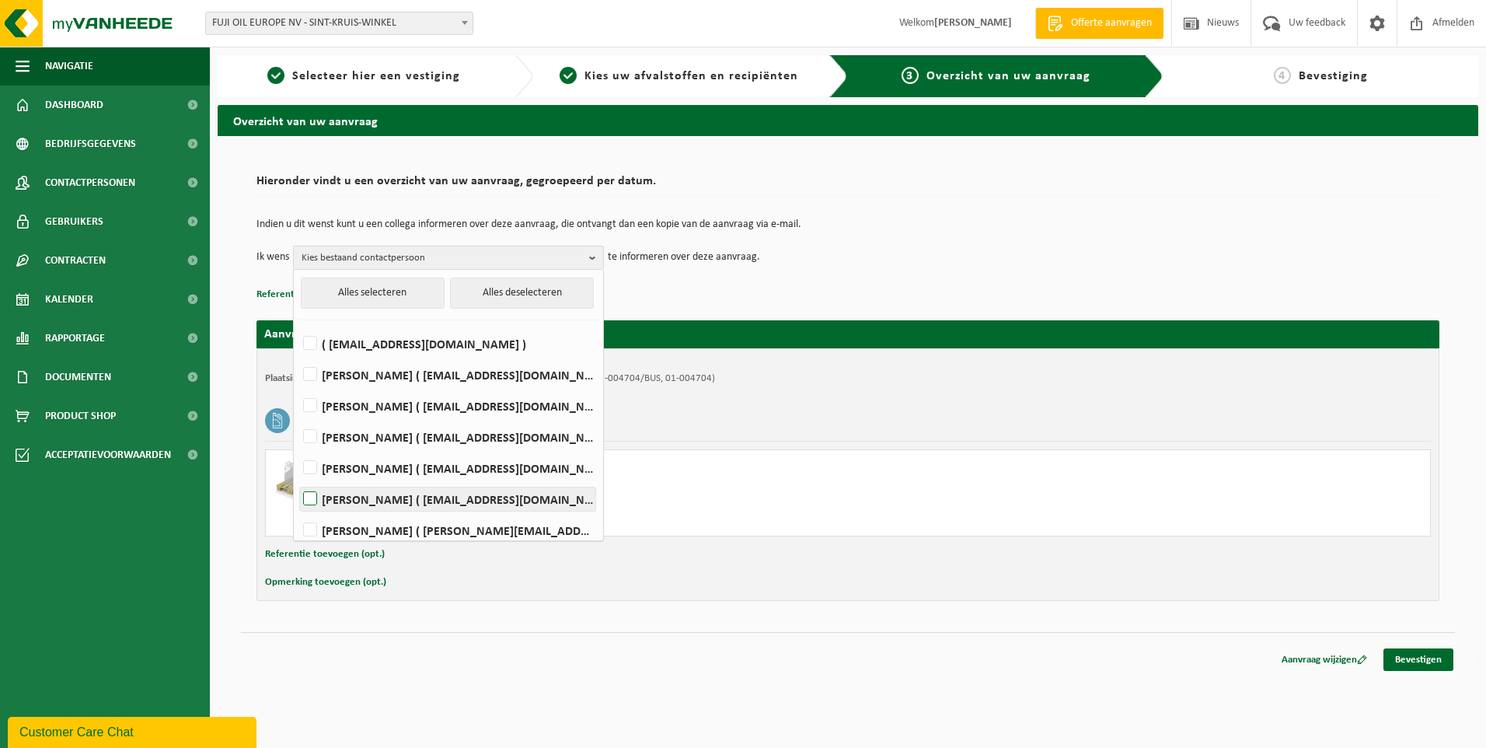
click at [309, 498] on label "[PERSON_NAME] ( [EMAIL_ADDRESS][DOMAIN_NAME] )" at bounding box center [447, 498] width 295 height 23
click at [298, 480] on input "[PERSON_NAME] ( [EMAIL_ADDRESS][DOMAIN_NAME] )" at bounding box center [297, 479] width 1 height 1
checkbox input "true"
click at [315, 531] on label "[PERSON_NAME] ( [PERSON_NAME][EMAIL_ADDRESS][DOMAIN_NAME] )" at bounding box center [447, 529] width 295 height 23
click at [298, 511] on input "[PERSON_NAME] ( [PERSON_NAME][EMAIL_ADDRESS][DOMAIN_NAME] )" at bounding box center [297, 510] width 1 height 1
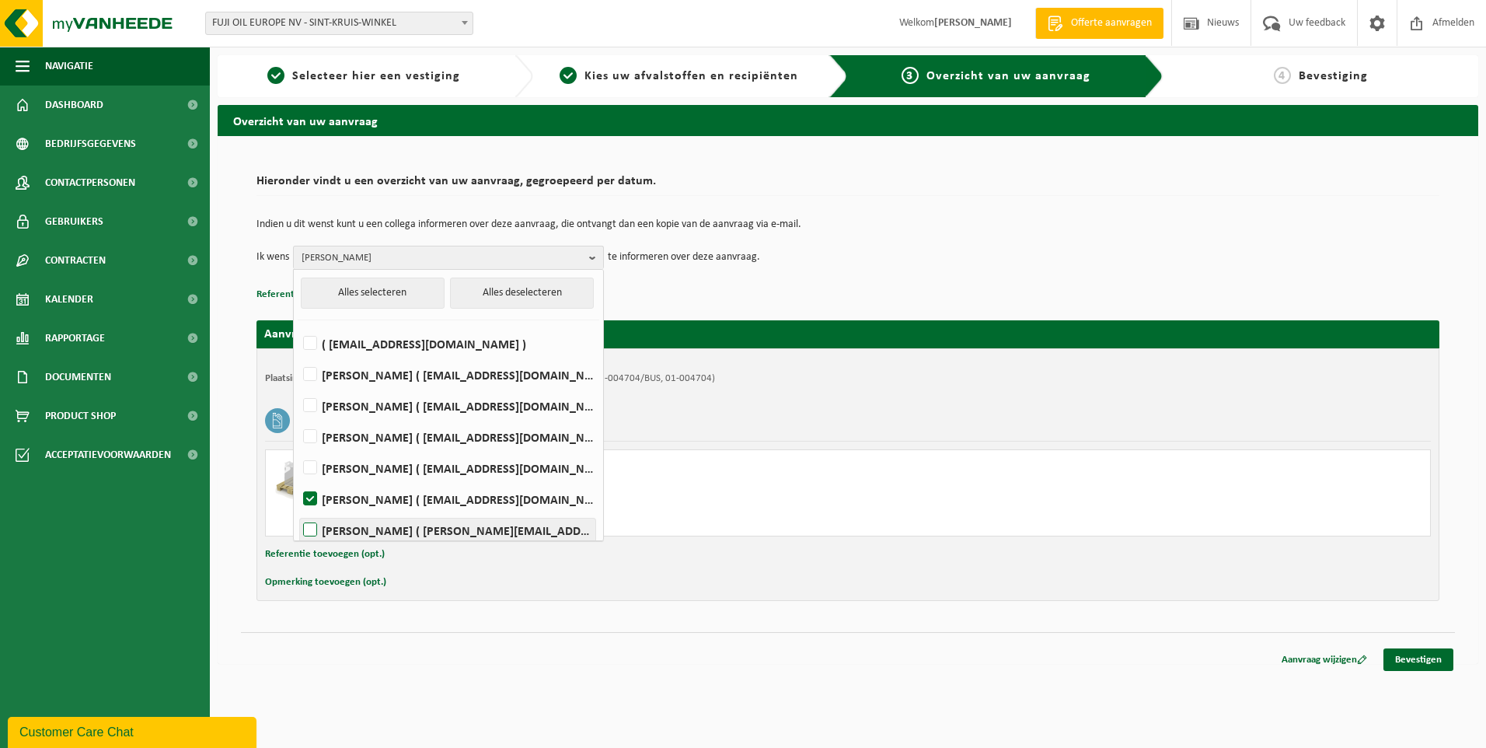
checkbox input "true"
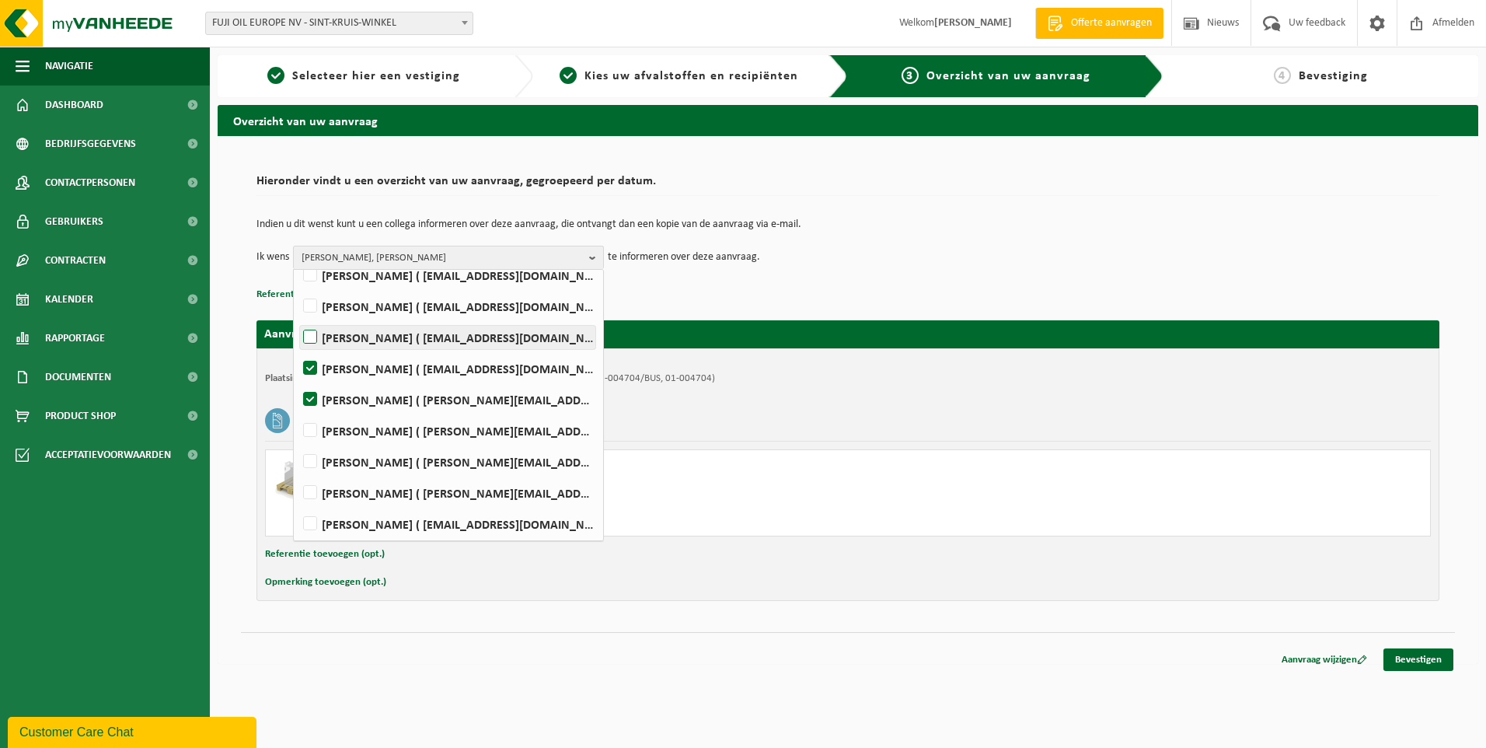
scroll to position [133, 0]
click at [311, 486] on label "[PERSON_NAME] ( [PERSON_NAME][EMAIL_ADDRESS][DOMAIN_NAME] )" at bounding box center [447, 490] width 295 height 23
click at [298, 471] on input "[PERSON_NAME] ( [PERSON_NAME][EMAIL_ADDRESS][DOMAIN_NAME] )" at bounding box center [297, 470] width 1 height 1
checkbox input "true"
click at [310, 515] on label "[PERSON_NAME] ( [EMAIL_ADDRESS][DOMAIN_NAME] )" at bounding box center [447, 521] width 295 height 23
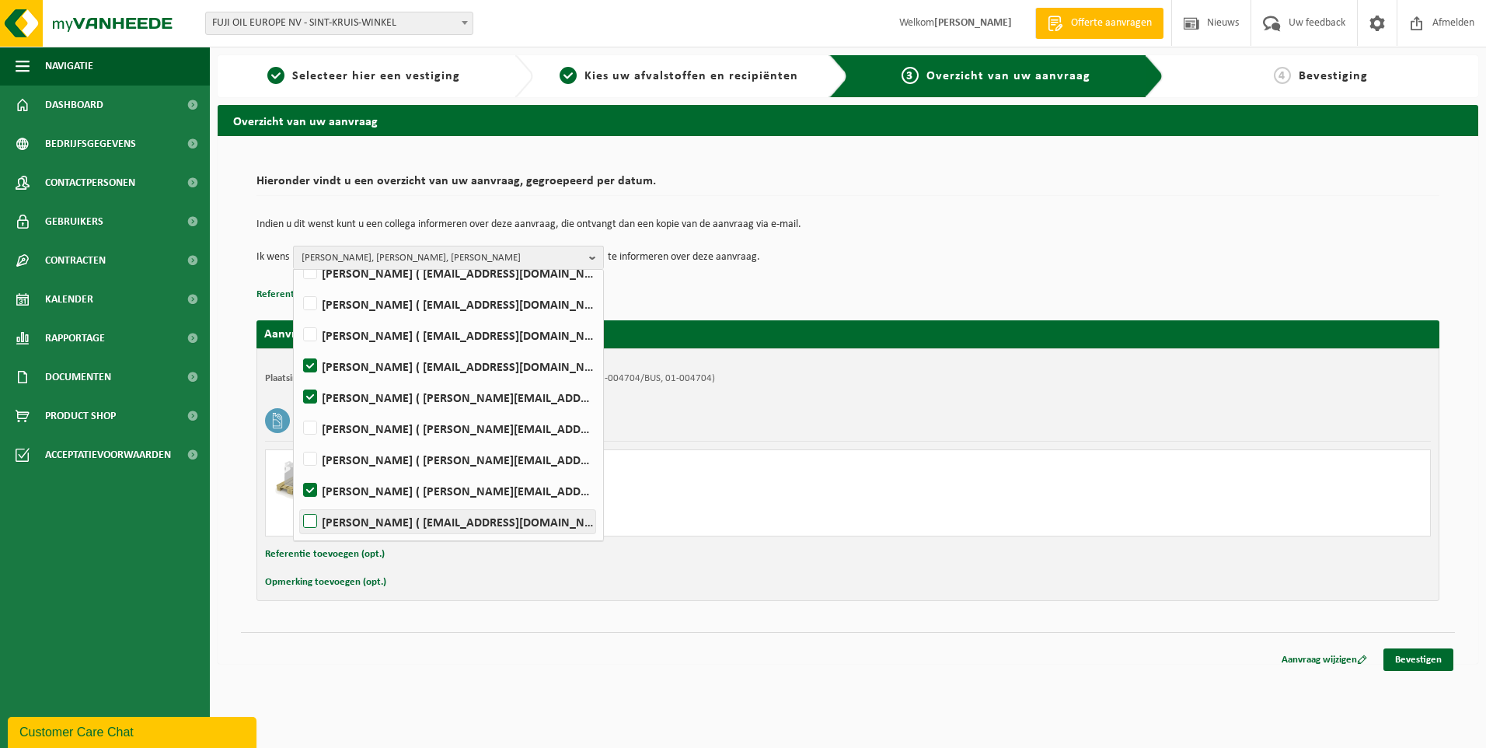
click at [298, 502] on input "[PERSON_NAME] ( [EMAIL_ADDRESS][DOMAIN_NAME] )" at bounding box center [297, 501] width 1 height 1
checkbox input "true"
click at [1427, 665] on link "Bevestigen" at bounding box center [1419, 659] width 70 height 23
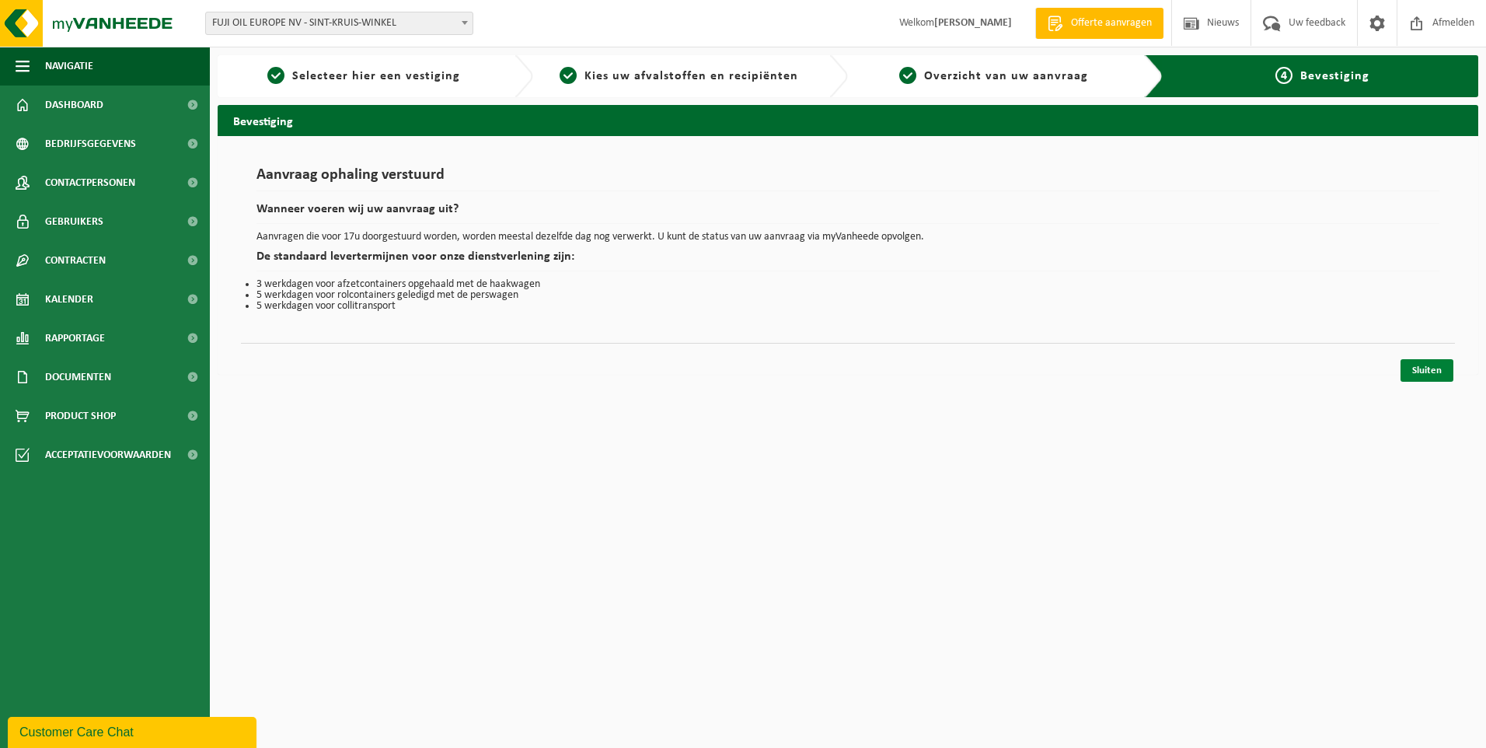
click at [1419, 375] on link "Sluiten" at bounding box center [1427, 370] width 53 height 23
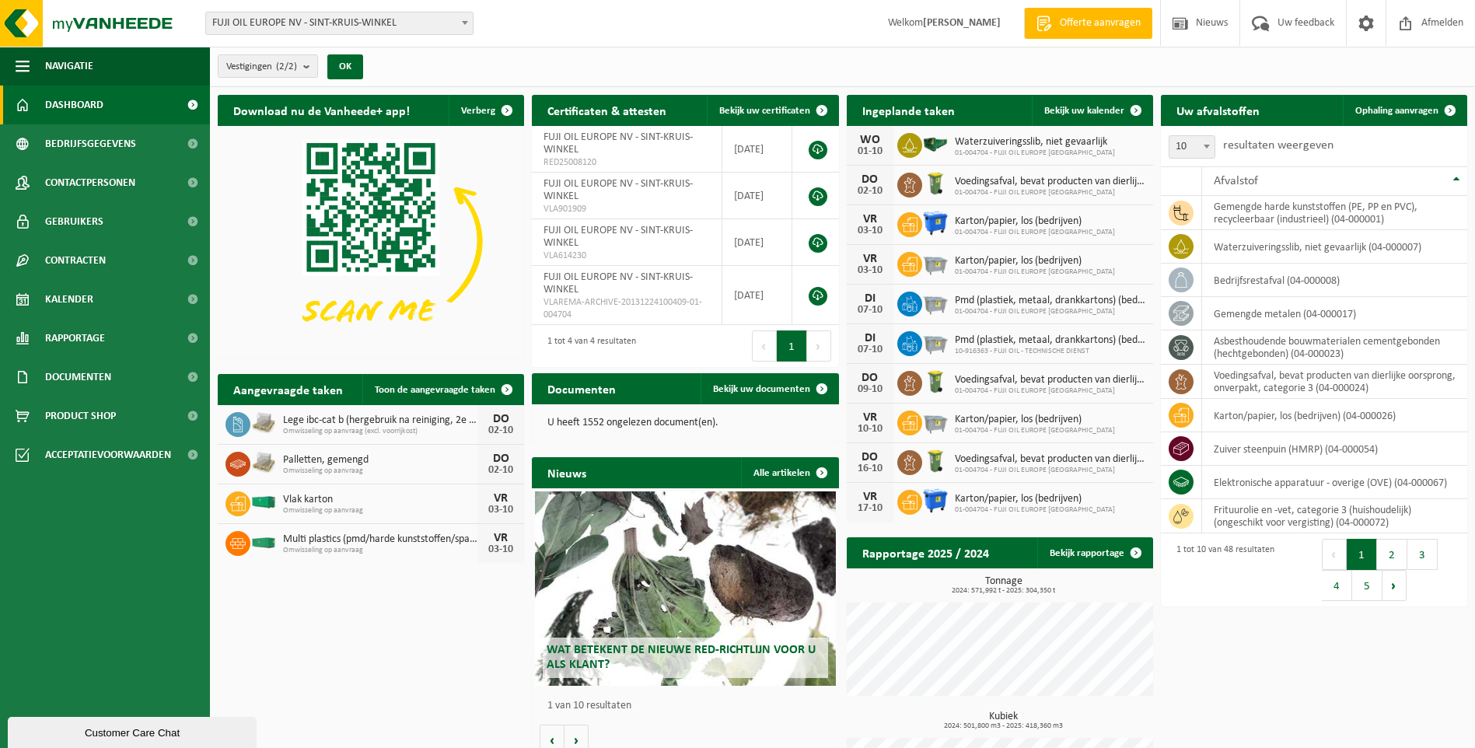
click at [260, 497] on img at bounding box center [263, 502] width 26 height 14
click at [241, 498] on icon at bounding box center [238, 504] width 16 height 16
drag, startPoint x: 241, startPoint y: 498, endPoint x: 309, endPoint y: 499, distance: 68.4
click at [309, 499] on span "Vlak karton" at bounding box center [380, 500] width 194 height 12
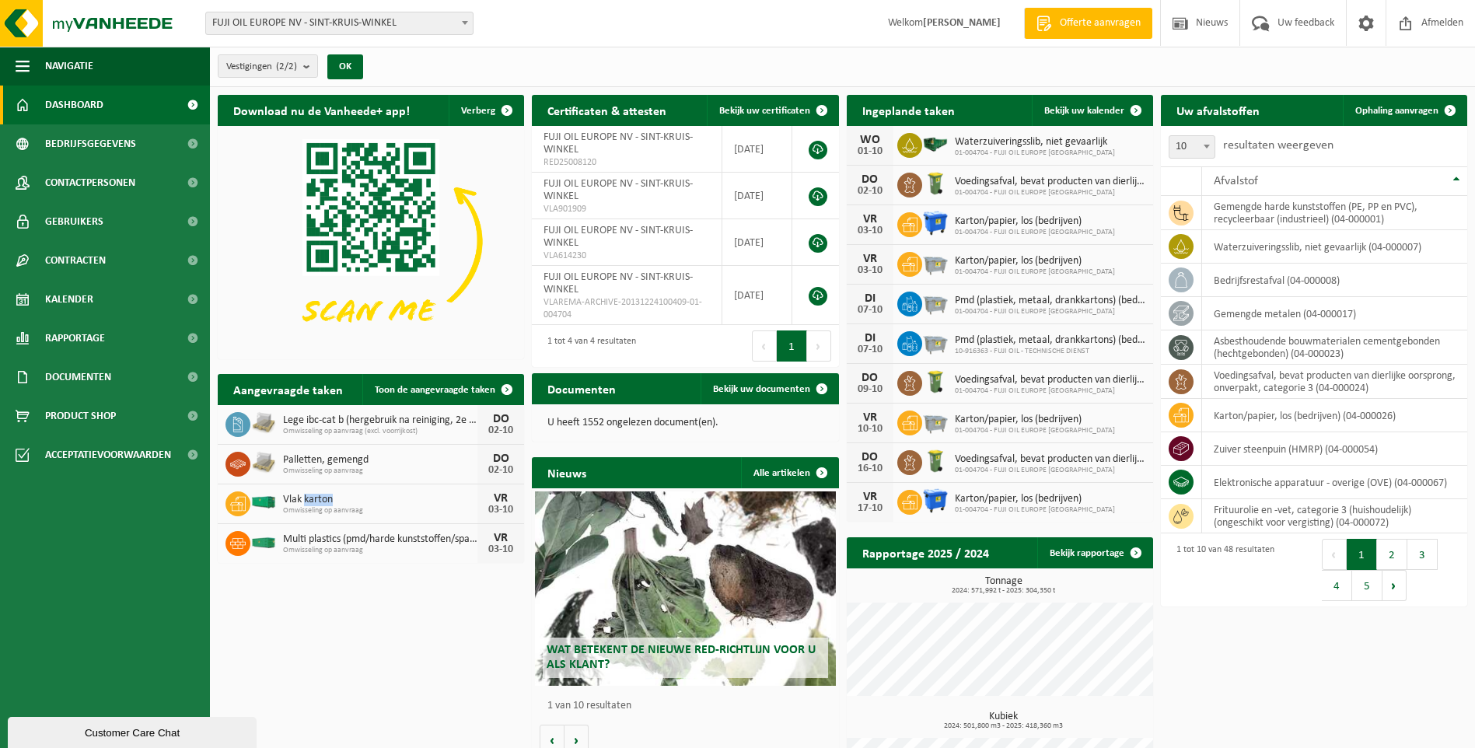
click at [309, 499] on span "Vlak karton" at bounding box center [380, 500] width 194 height 12
drag, startPoint x: 309, startPoint y: 499, endPoint x: 495, endPoint y: 502, distance: 185.8
click at [495, 505] on div "03-10" at bounding box center [500, 510] width 31 height 11
click at [431, 391] on span "Toon de aangevraagde taken" at bounding box center [435, 390] width 120 height 10
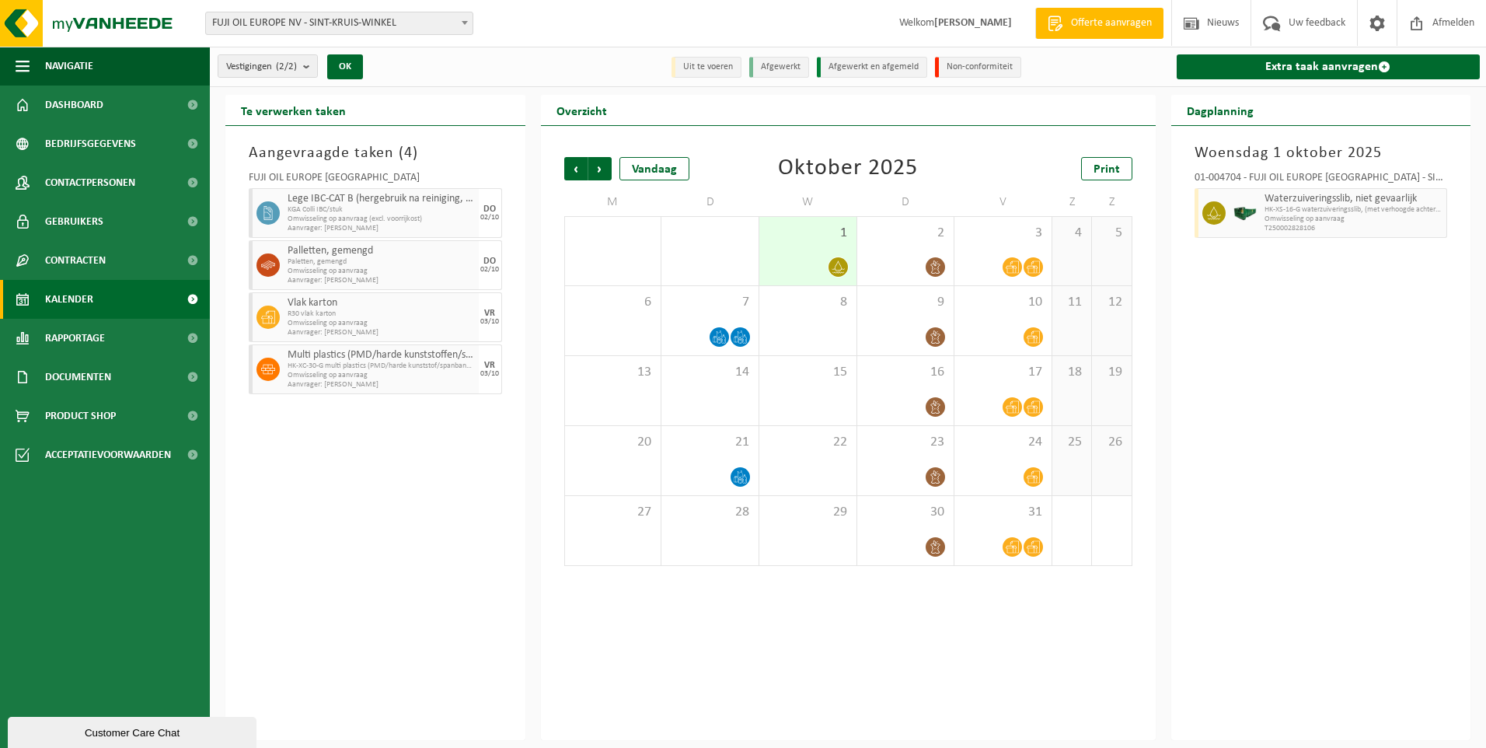
click at [266, 318] on icon at bounding box center [268, 317] width 14 height 14
drag, startPoint x: 266, startPoint y: 318, endPoint x: 361, endPoint y: 322, distance: 94.9
click at [361, 322] on span "Omwisseling op aanvraag" at bounding box center [381, 323] width 187 height 9
drag, startPoint x: 288, startPoint y: 298, endPoint x: 494, endPoint y: 329, distance: 208.3
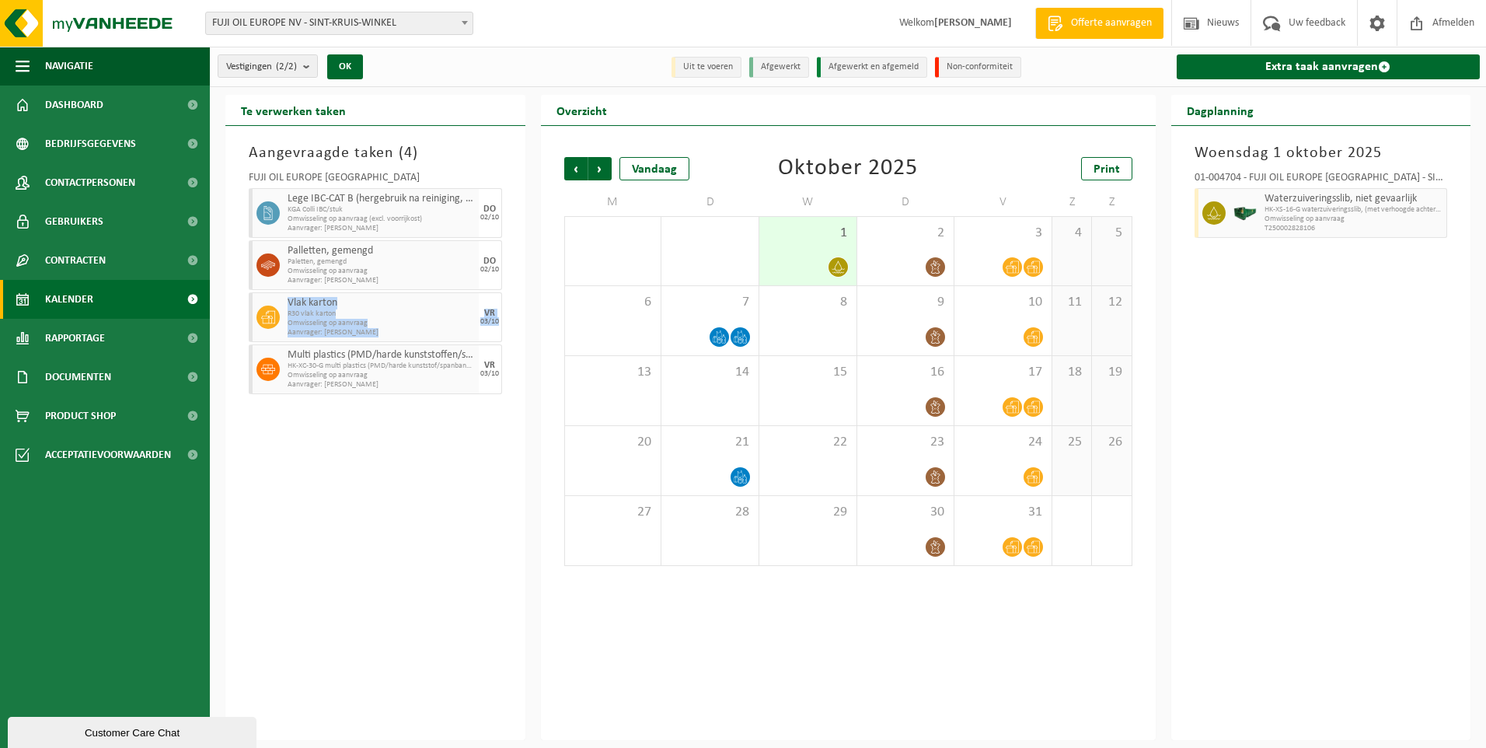
click at [494, 329] on div "Vlak karton R30 vlak karton Omwisseling op aanvraag Aanvrager: [PERSON_NAME] [D…" at bounding box center [375, 317] width 253 height 50
click at [371, 478] on div "Aangevraagde taken ( 4 ) FUJI OIL EUROPE NV Lege IBC-CAT B (hergebruik na reini…" at bounding box center [375, 433] width 300 height 614
drag, startPoint x: 240, startPoint y: 285, endPoint x: 330, endPoint y: 335, distance: 102.7
click at [330, 335] on div "Aangevraagde taken ( 4 ) FUJI OIL EUROPE NV Lege IBC-CAT B (hergebruik na reini…" at bounding box center [375, 433] width 300 height 614
click at [317, 477] on div "Aangevraagde taken ( 4 ) FUJI OIL EUROPE NV Lege IBC-CAT B (hergebruik na reini…" at bounding box center [375, 433] width 300 height 614
